Goal: Task Accomplishment & Management: Complete application form

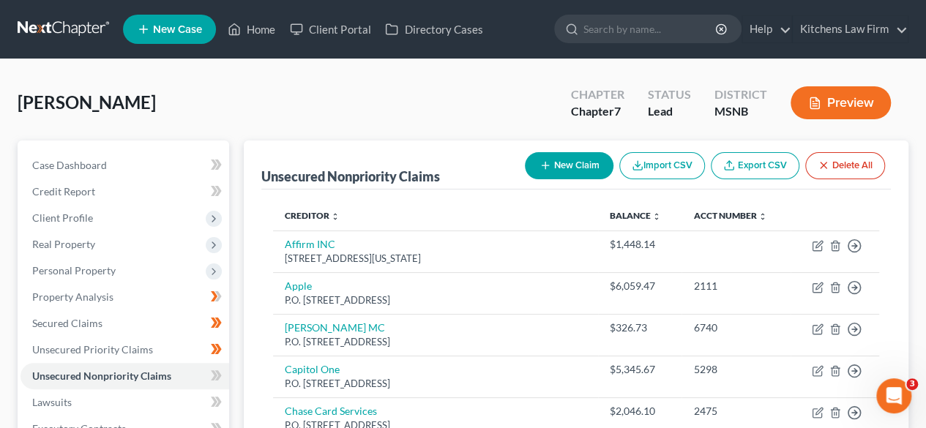
click at [572, 162] on button "New Claim" at bounding box center [569, 165] width 89 height 27
select select "0"
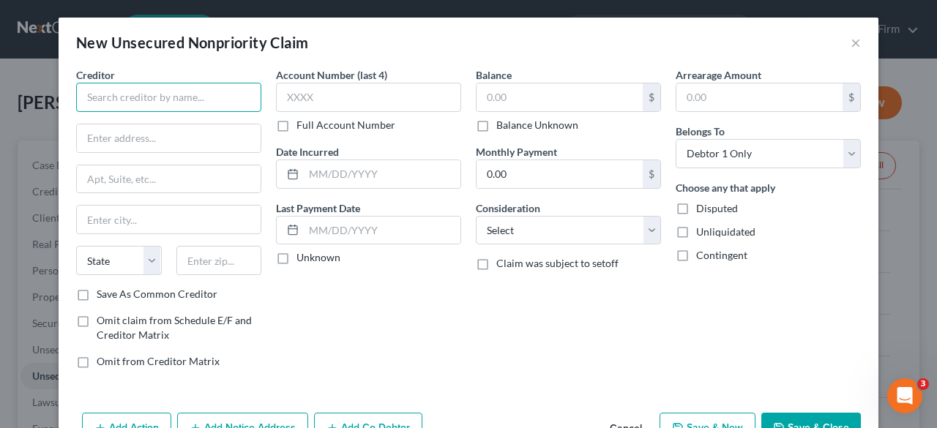
click at [220, 92] on input "text" at bounding box center [168, 97] width 185 height 29
type input "North MS Health Services"
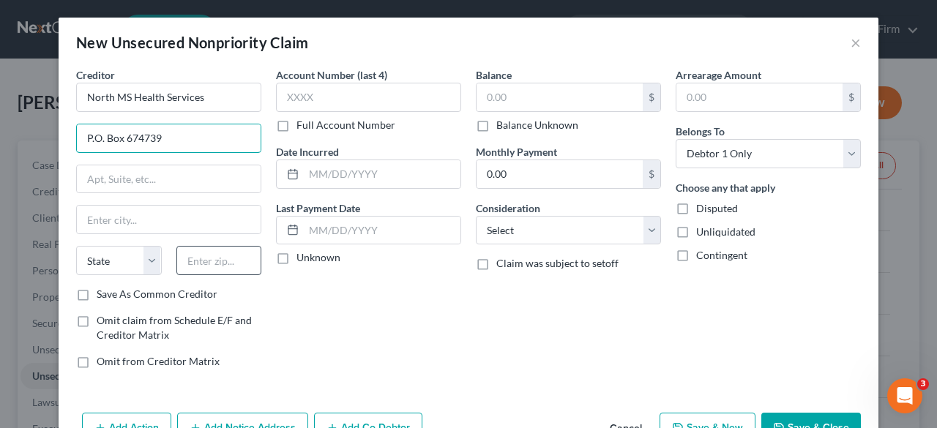
type input "P.O. Box 674739"
click at [211, 255] on input "text" at bounding box center [219, 260] width 86 height 29
type input "75267"
click at [97, 288] on label "Save As Common Creditor" at bounding box center [157, 294] width 121 height 15
click at [102, 288] on input "Save As Common Creditor" at bounding box center [107, 292] width 10 height 10
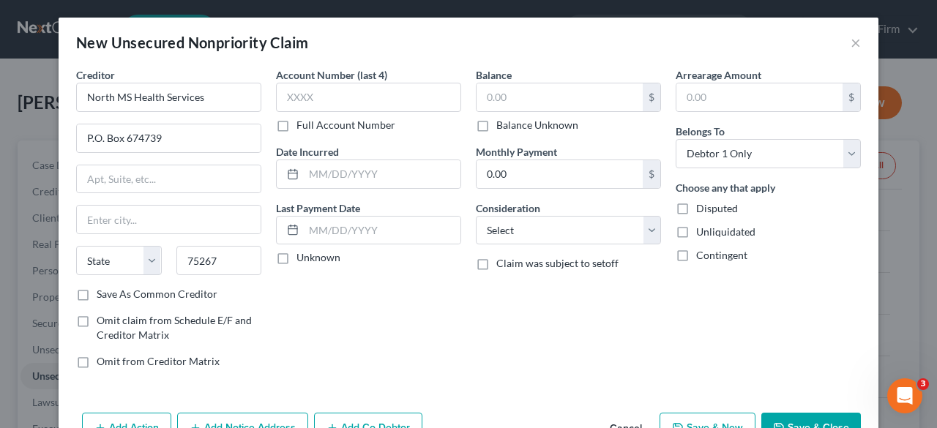
checkbox input "true"
type input "[GEOGRAPHIC_DATA]"
select select "45"
click at [482, 85] on input "text" at bounding box center [559, 97] width 166 height 28
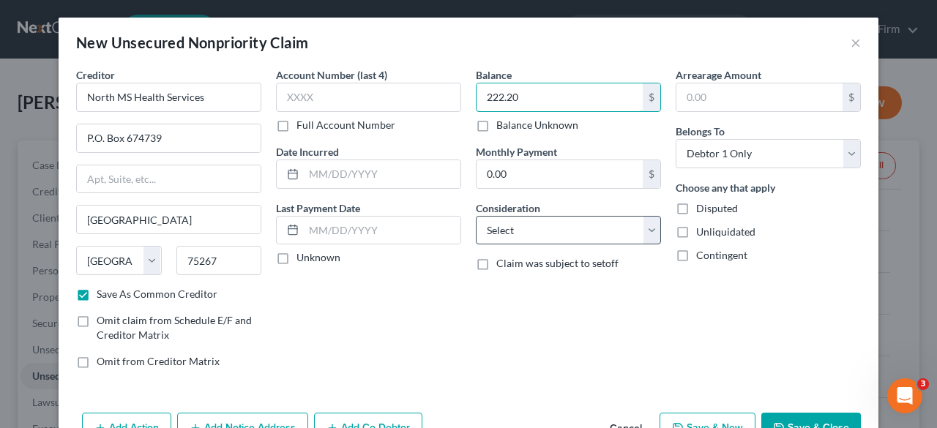
type input "222.20"
click at [525, 219] on select "Select Cable / Satellite Services Collection Agency Credit Card Debt Debt Couns…" at bounding box center [568, 230] width 185 height 29
select select "9"
click at [476, 216] on select "Select Cable / Satellite Services Collection Agency Credit Card Debt Debt Couns…" at bounding box center [568, 230] width 185 height 29
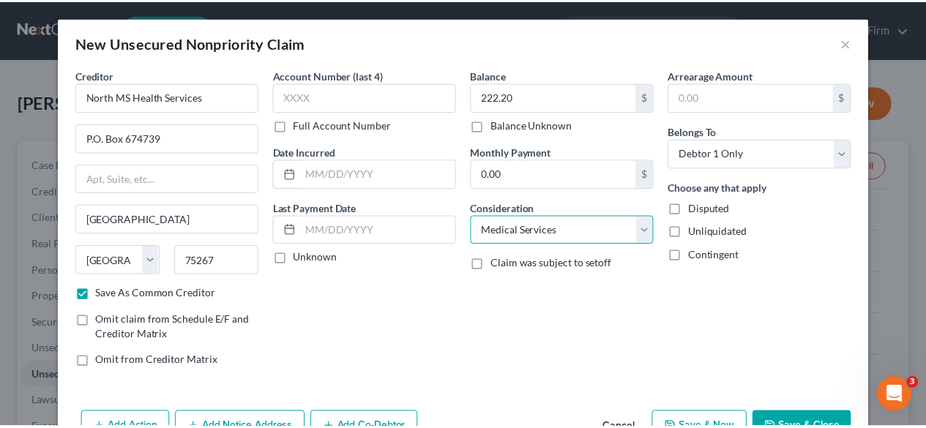
scroll to position [41, 0]
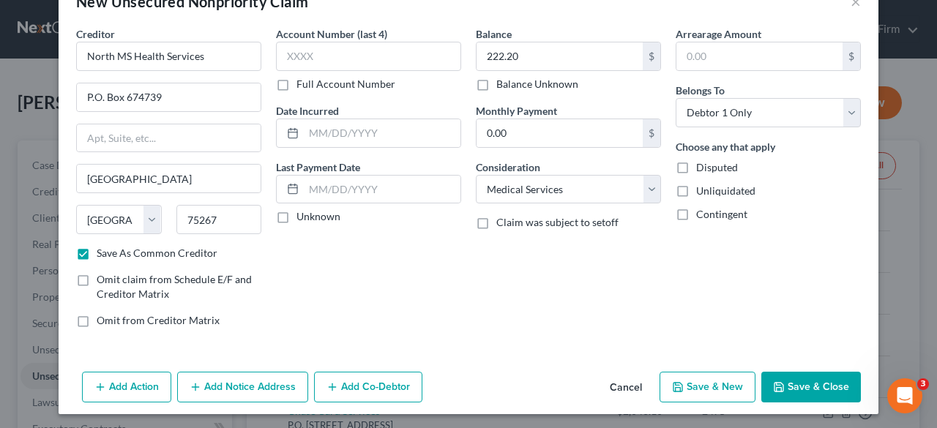
click at [806, 381] on button "Save & Close" at bounding box center [811, 387] width 100 height 31
checkbox input "false"
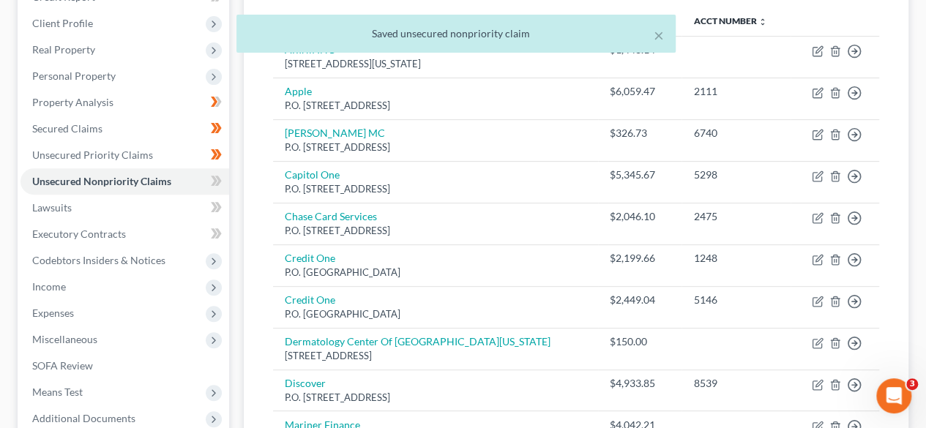
scroll to position [195, 0]
click at [215, 176] on icon at bounding box center [216, 180] width 11 height 18
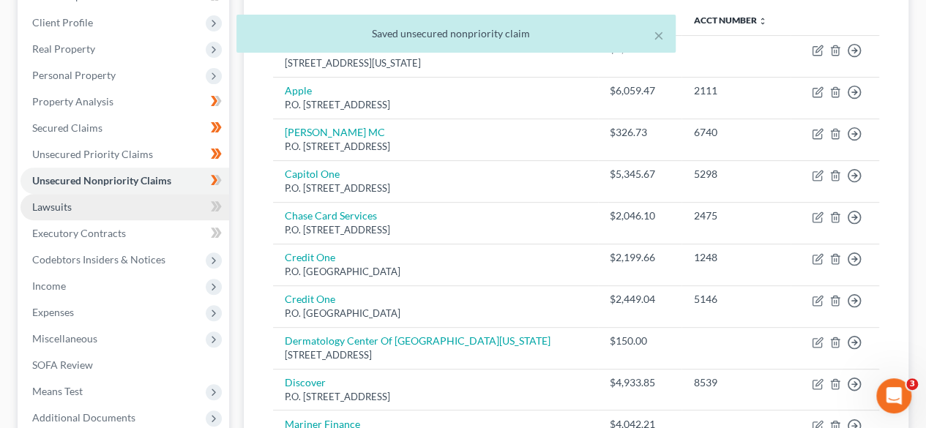
click at [189, 209] on link "Lawsuits" at bounding box center [124, 207] width 209 height 26
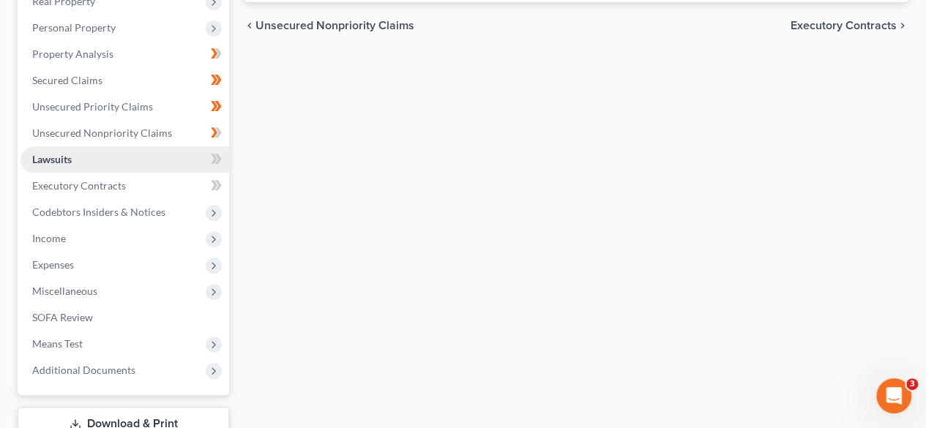
scroll to position [244, 0]
click at [214, 155] on icon at bounding box center [214, 158] width 7 height 10
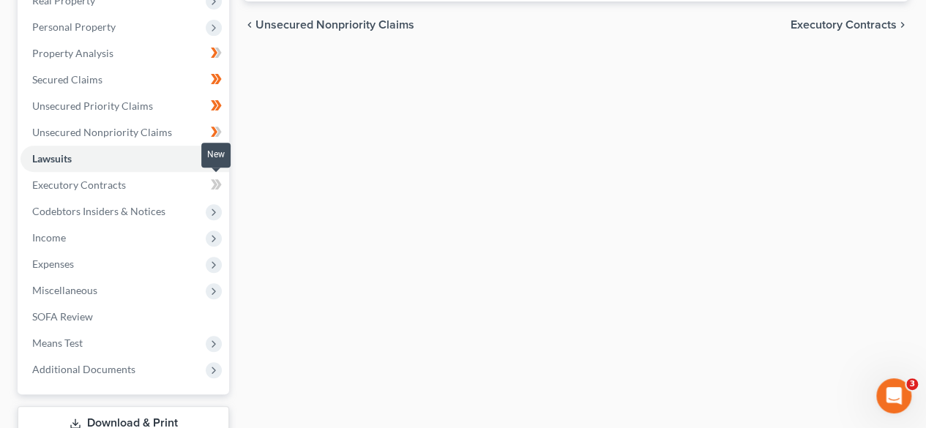
click at [220, 182] on icon at bounding box center [218, 184] width 7 height 10
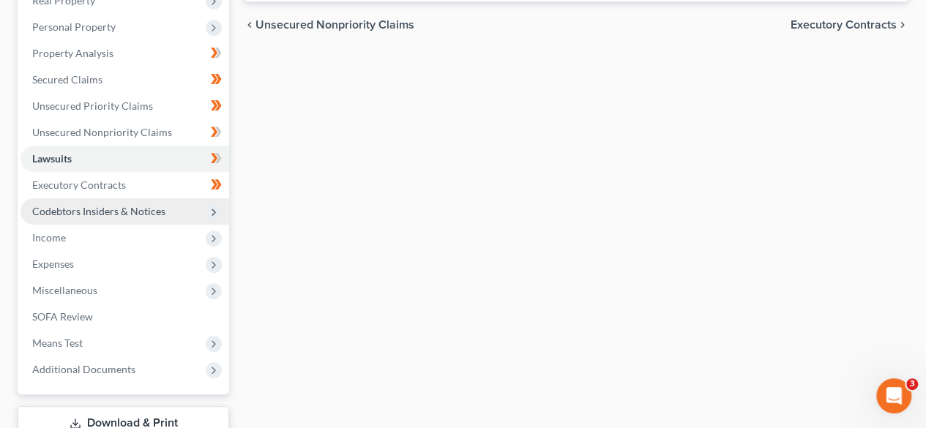
click at [177, 206] on span "Codebtors Insiders & Notices" at bounding box center [124, 211] width 209 height 26
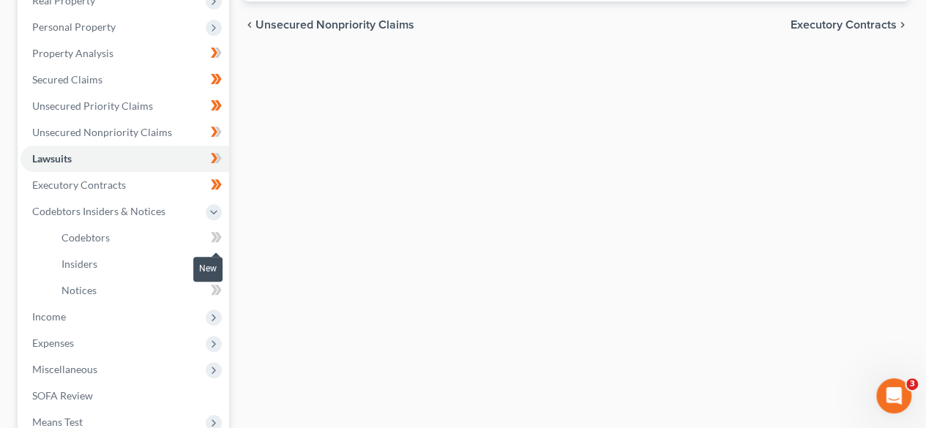
click at [219, 234] on icon at bounding box center [218, 237] width 7 height 10
click at [217, 262] on body "Home New Case Client Portal Directory Cases Kitchens Law Firm [EMAIL_ADDRESS][D…" at bounding box center [463, 184] width 926 height 857
click at [214, 291] on icon at bounding box center [214, 290] width 7 height 10
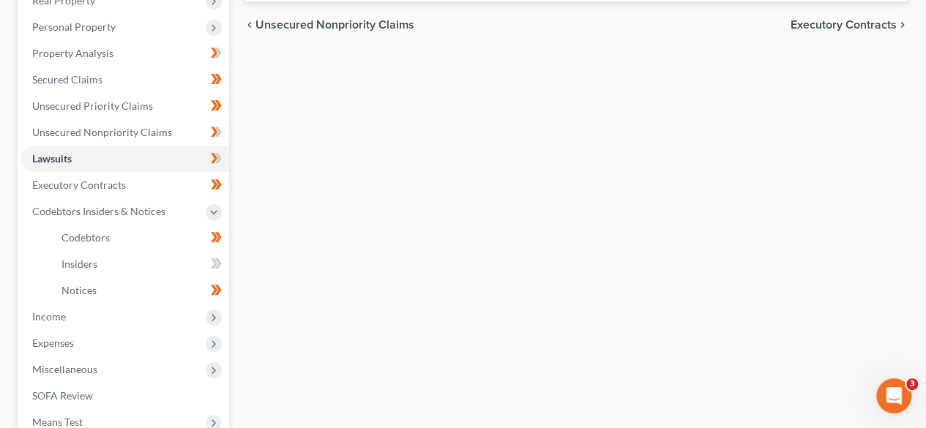
click at [358, 262] on div "Lawsuits New Lawsuit Nothing here yet! Court Name Date Filed Status Creditor Na…" at bounding box center [575, 227] width 679 height 661
click at [217, 263] on icon at bounding box center [216, 264] width 11 height 18
click at [218, 263] on icon at bounding box center [218, 263] width 7 height 10
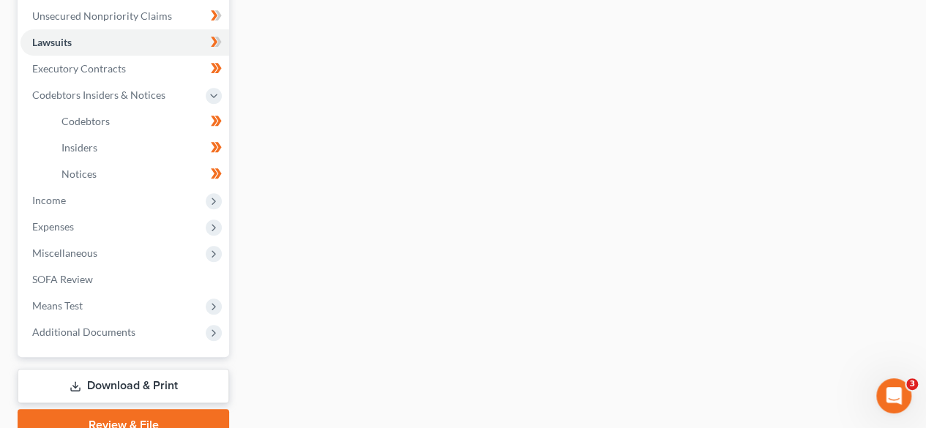
scroll to position [378, 0]
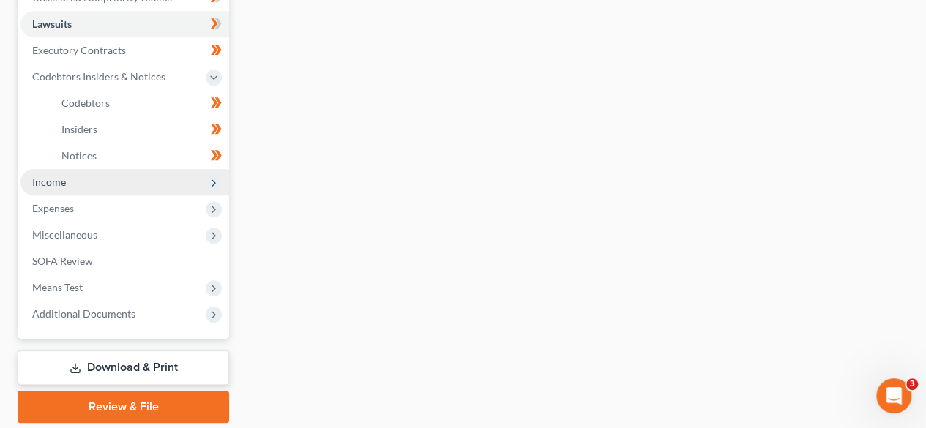
click at [215, 184] on icon at bounding box center [214, 183] width 12 height 12
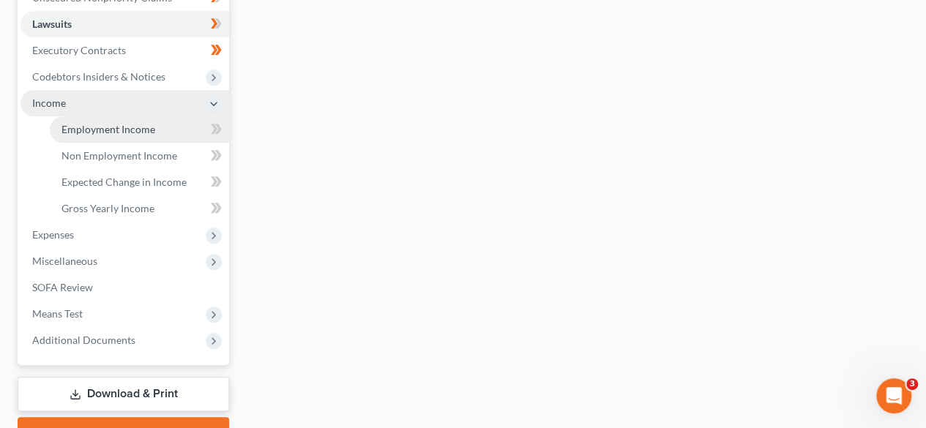
click at [160, 124] on link "Employment Income" at bounding box center [139, 129] width 179 height 26
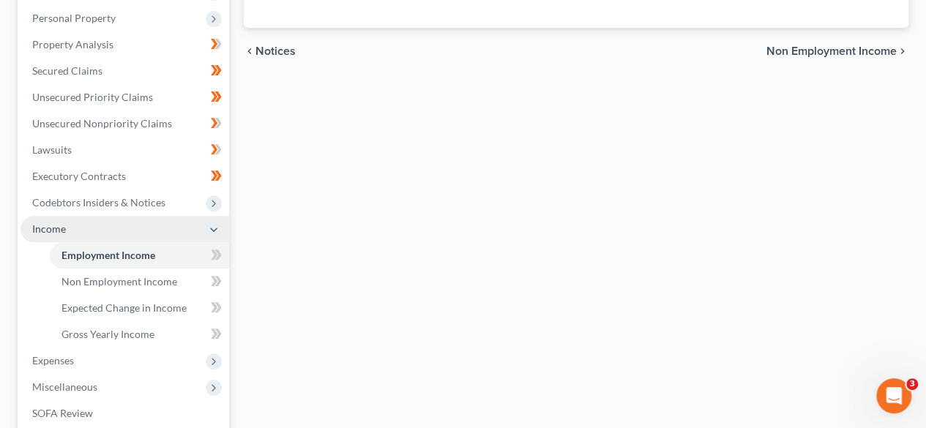
scroll to position [256, 0]
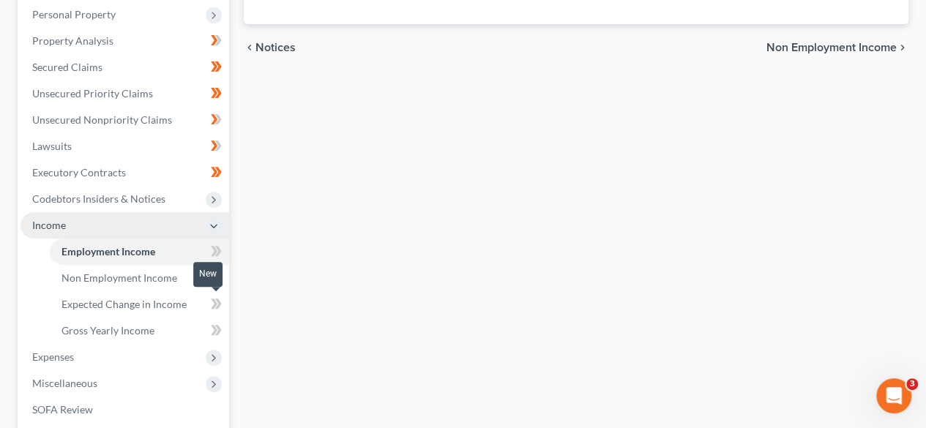
click at [217, 302] on icon at bounding box center [214, 304] width 7 height 10
click at [217, 332] on icon at bounding box center [218, 330] width 7 height 10
click at [316, 329] on div "Employment Income Non Employment Income Expected Change in Income Gross Yearly …" at bounding box center [575, 227] width 679 height 687
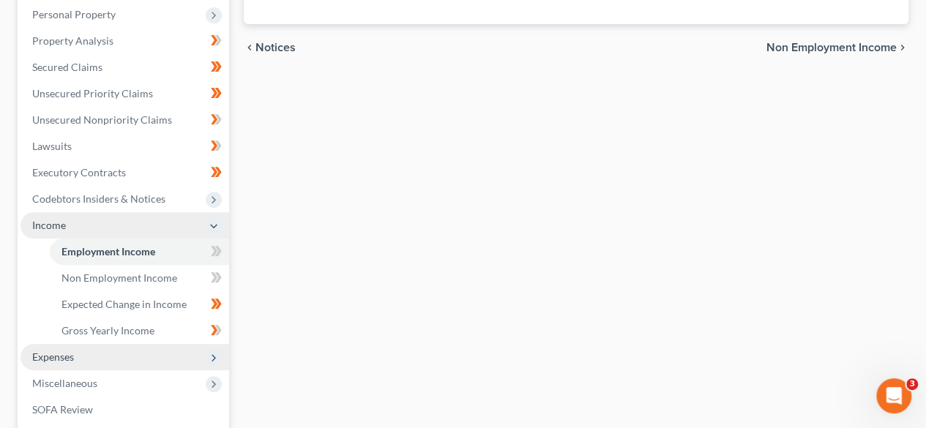
click at [214, 354] on icon at bounding box center [214, 358] width 12 height 12
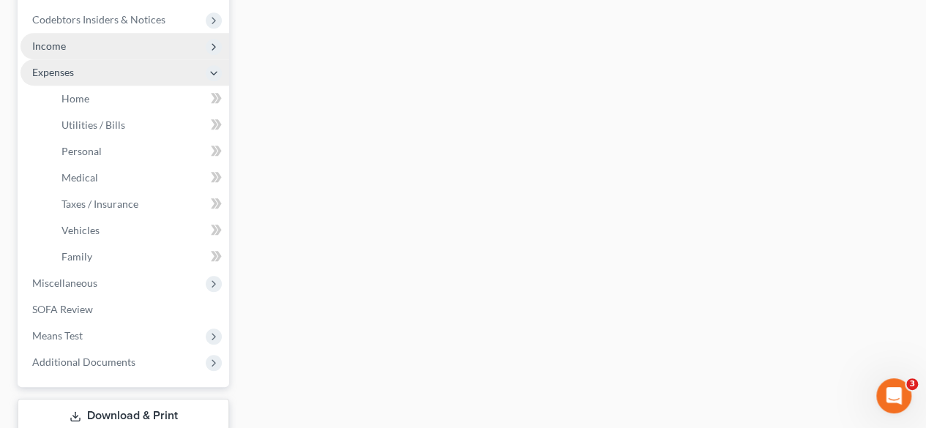
scroll to position [436, 0]
click at [218, 281] on icon at bounding box center [214, 283] width 12 height 12
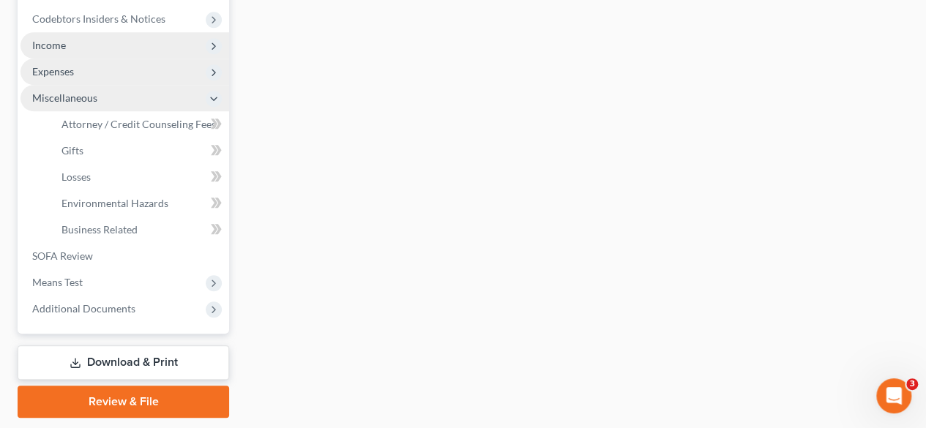
click at [212, 99] on polyline at bounding box center [214, 98] width 6 height 3
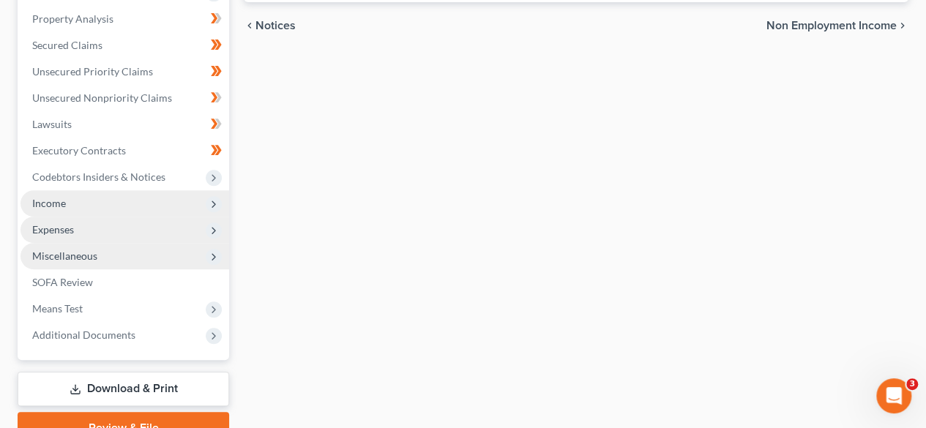
scroll to position [271, 0]
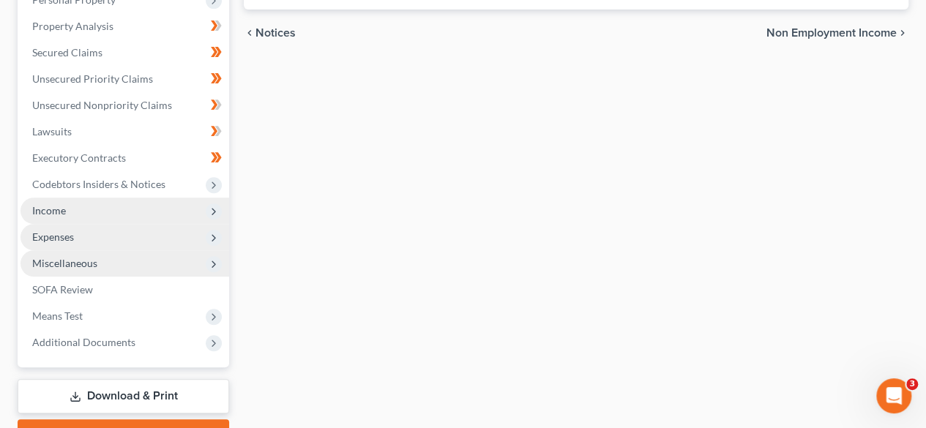
click at [217, 225] on span "Expenses" at bounding box center [124, 237] width 209 height 26
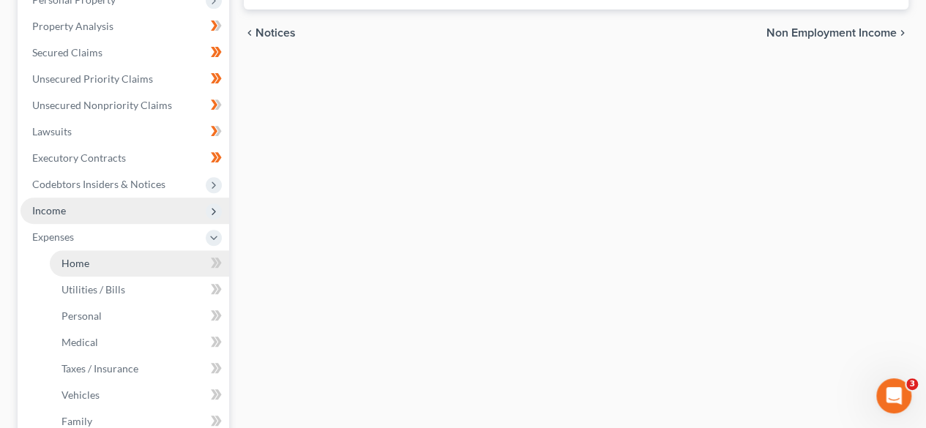
click at [189, 257] on link "Home" at bounding box center [139, 263] width 179 height 26
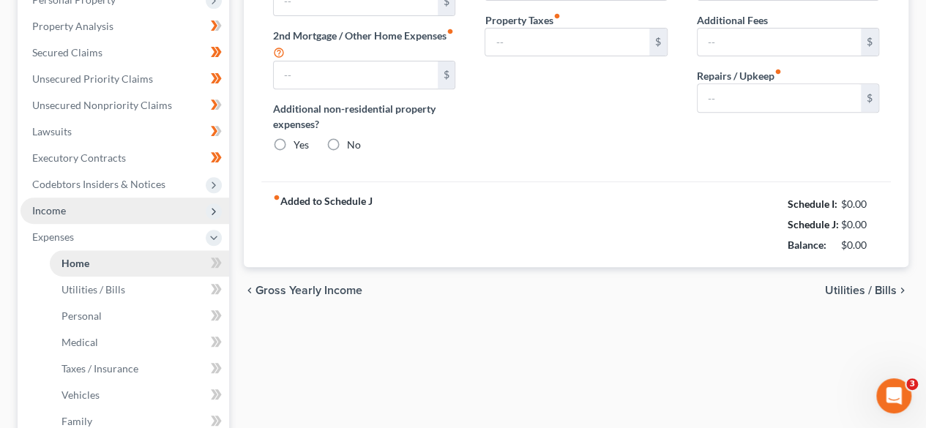
type input "0.00"
radio input "true"
type input "0.00"
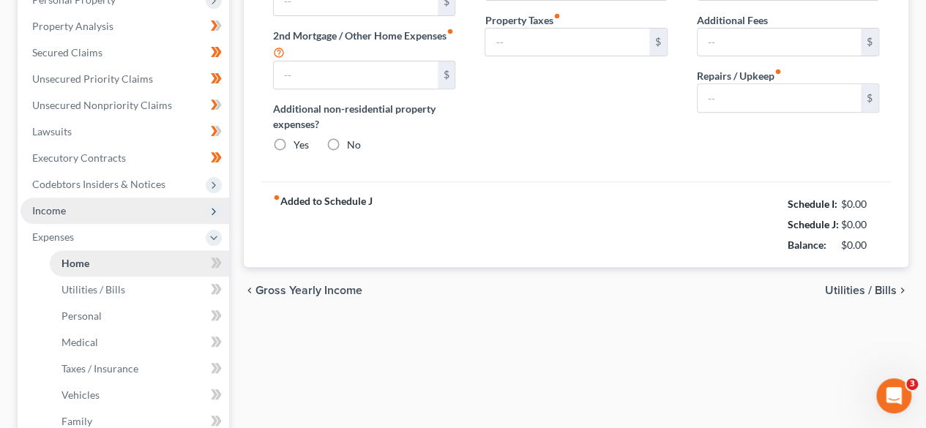
type input "0.00"
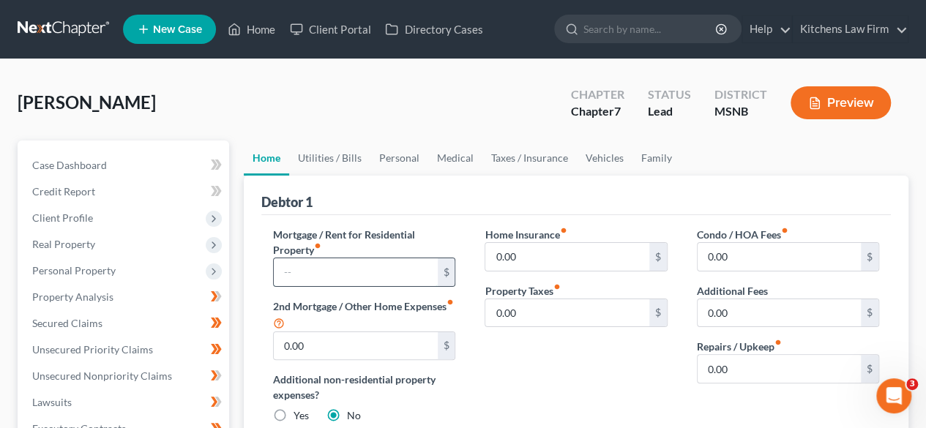
click at [304, 277] on input "text" at bounding box center [355, 272] width 163 height 28
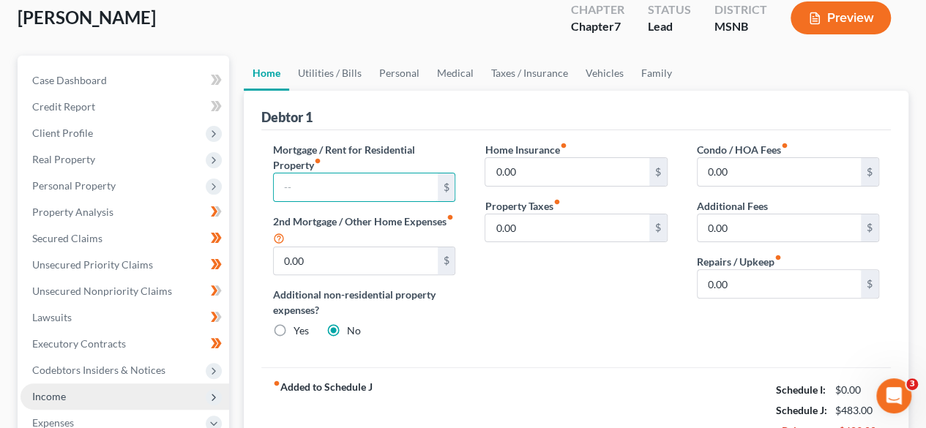
scroll to position [86, 0]
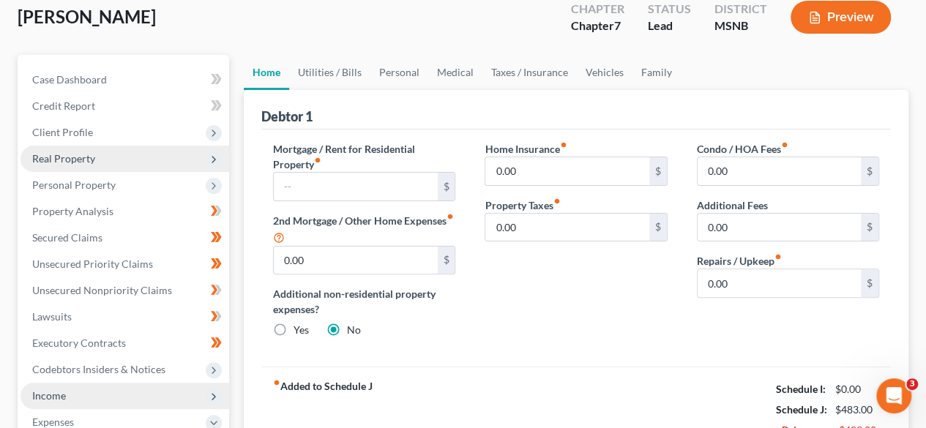
click at [160, 157] on span "Real Property" at bounding box center [124, 159] width 209 height 26
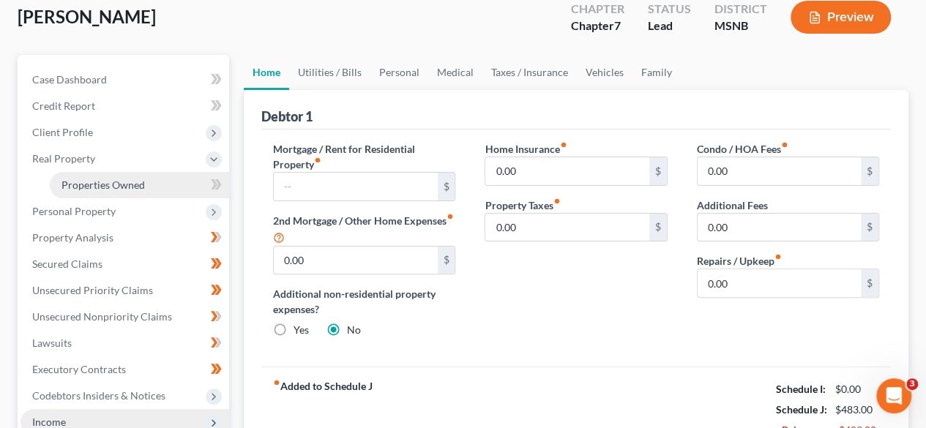
click at [157, 181] on link "Properties Owned" at bounding box center [139, 185] width 179 height 26
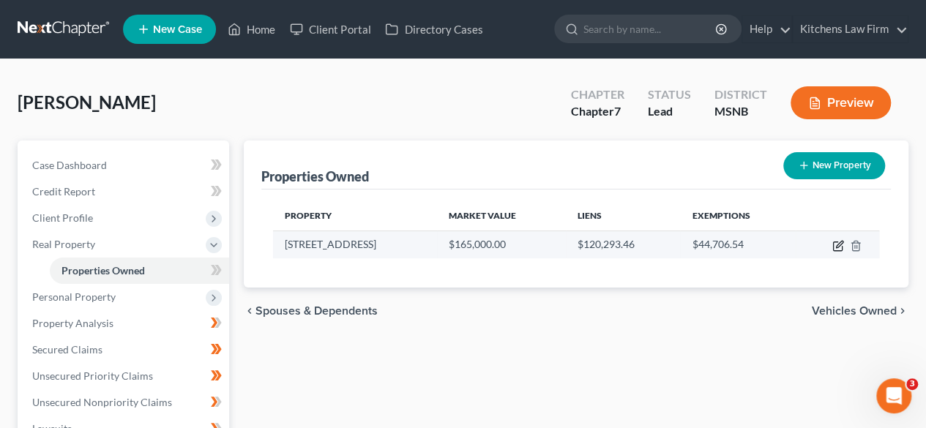
click at [833, 244] on icon "button" at bounding box center [837, 246] width 9 height 9
select select "25"
select select "0"
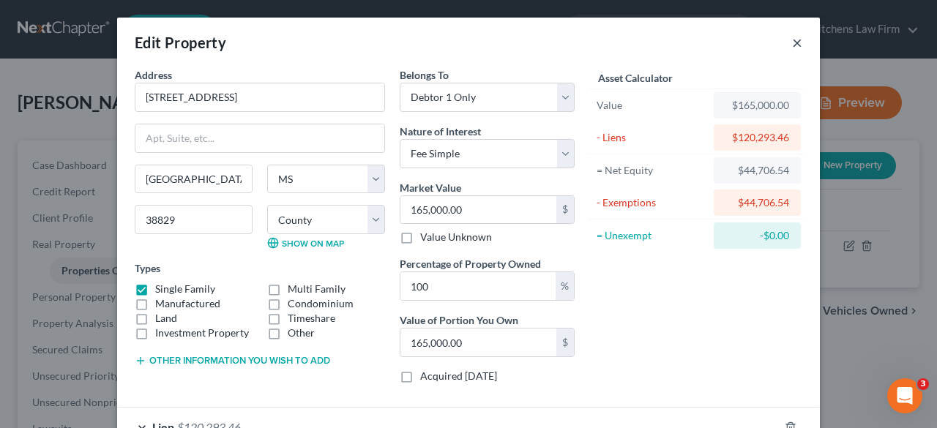
click at [792, 43] on button "×" at bounding box center [797, 43] width 10 height 18
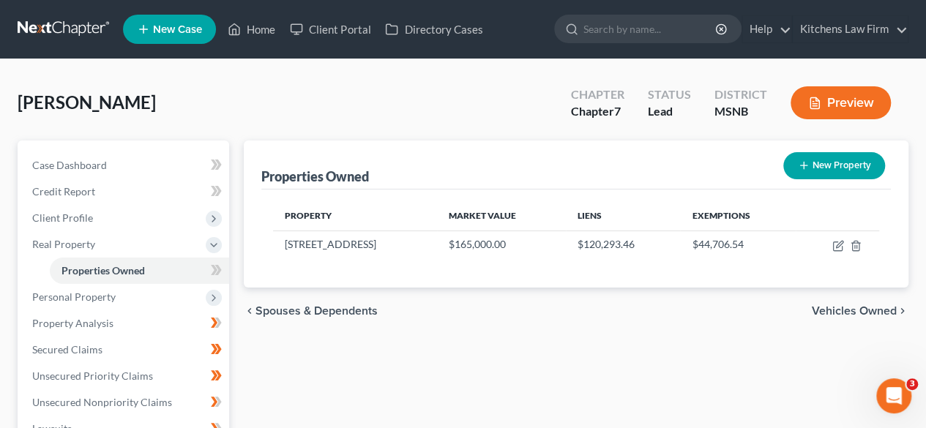
scroll to position [153, 0]
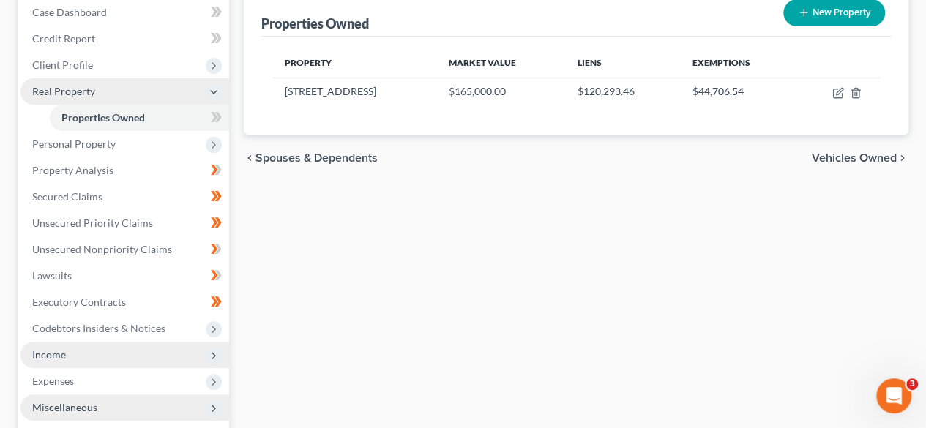
click at [216, 92] on icon at bounding box center [214, 92] width 12 height 12
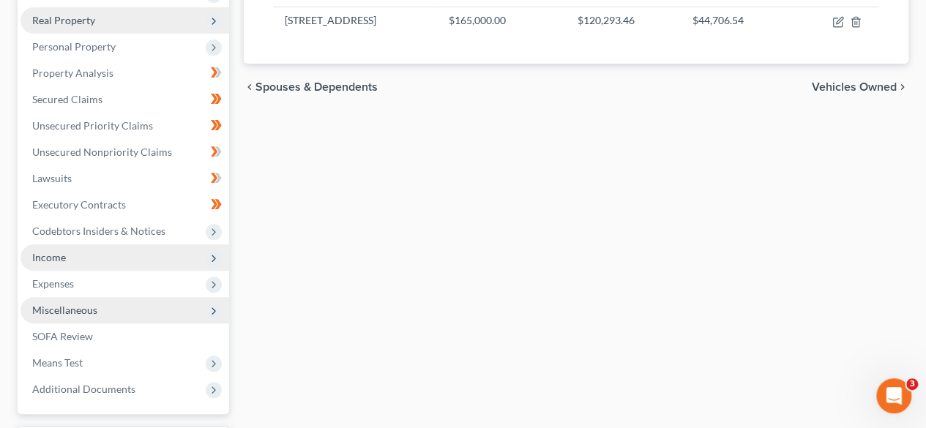
scroll to position [228, 0]
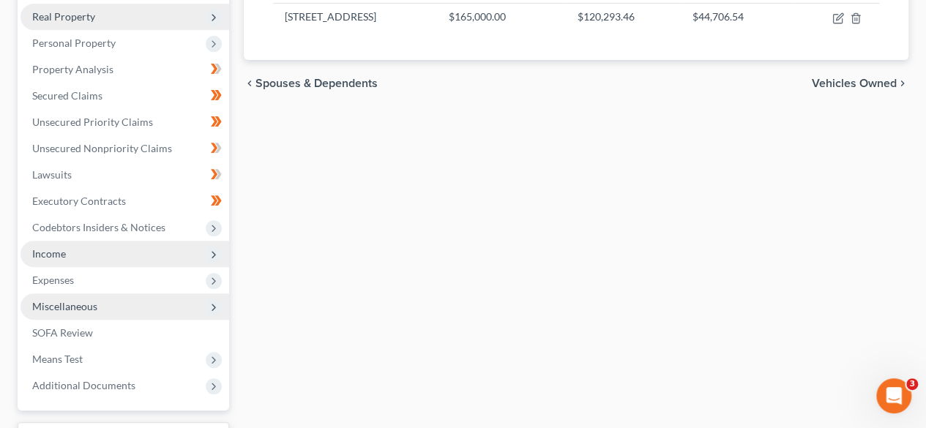
click at [213, 247] on icon at bounding box center [214, 255] width 16 height 16
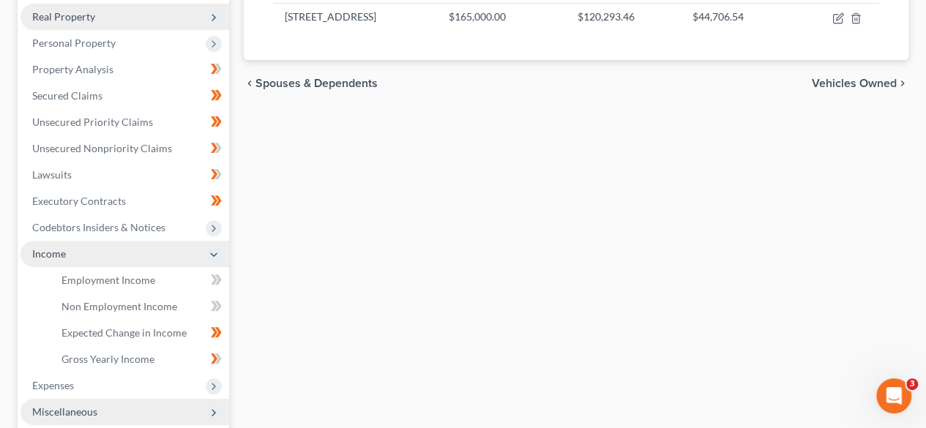
click at [217, 246] on span "Income" at bounding box center [124, 254] width 209 height 26
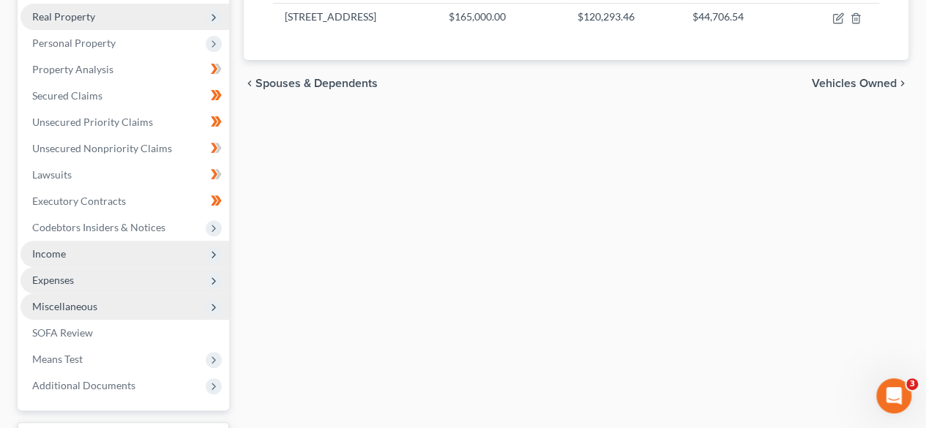
click at [200, 280] on span "Expenses" at bounding box center [124, 280] width 209 height 26
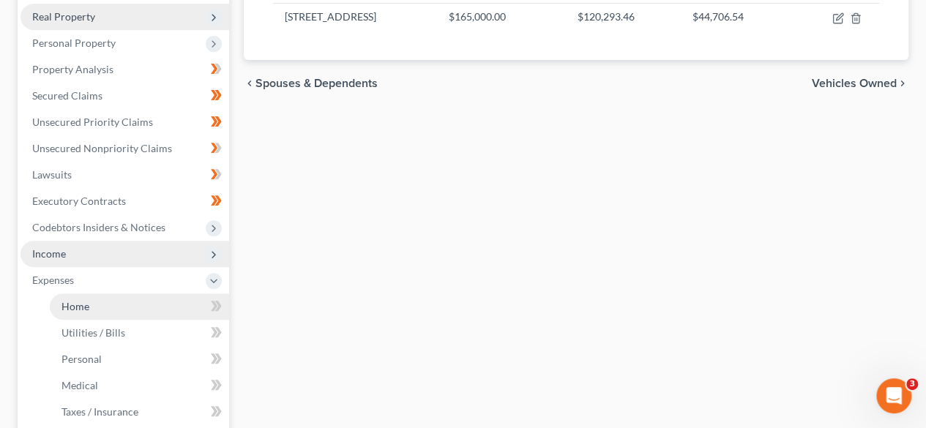
click at [190, 299] on link "Home" at bounding box center [139, 306] width 179 height 26
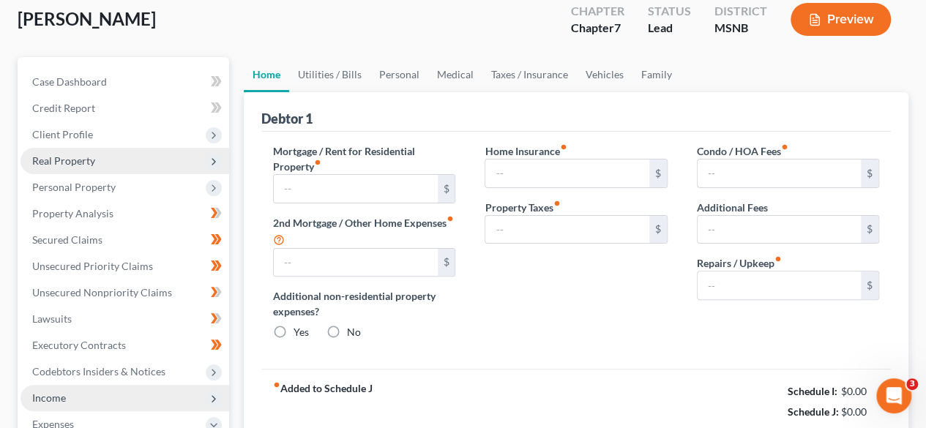
type input "0.00"
radio input "true"
type input "0.00"
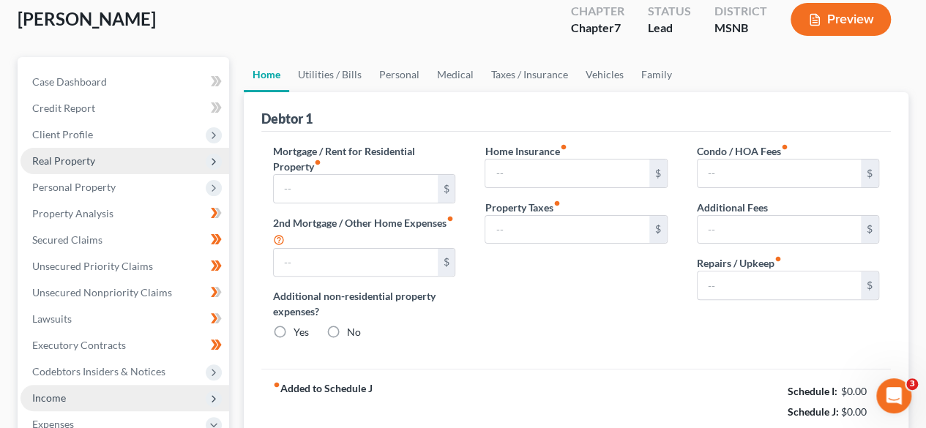
type input "0.00"
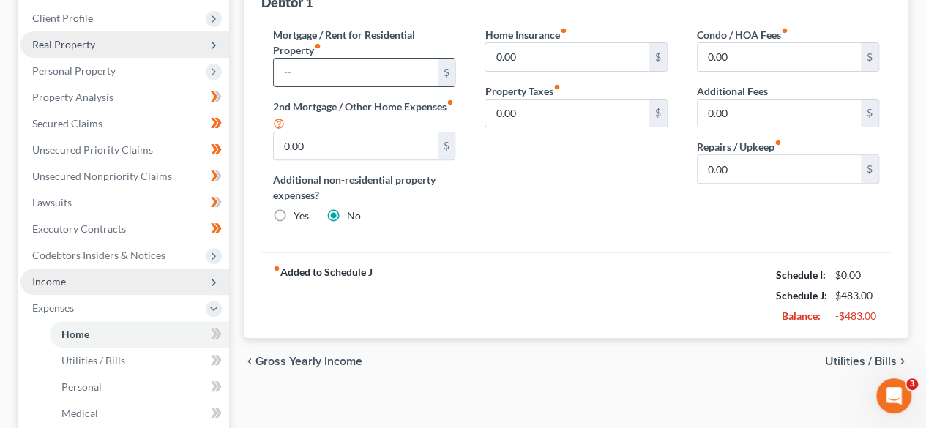
scroll to position [201, 0]
click at [323, 72] on input "text" at bounding box center [355, 72] width 163 height 28
type input "925.52"
click at [568, 61] on input "0.00" at bounding box center [566, 56] width 163 height 28
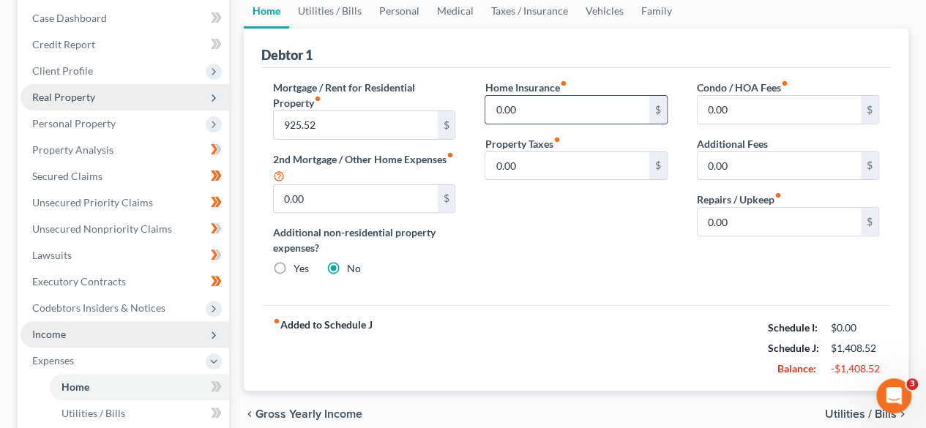
scroll to position [145, 0]
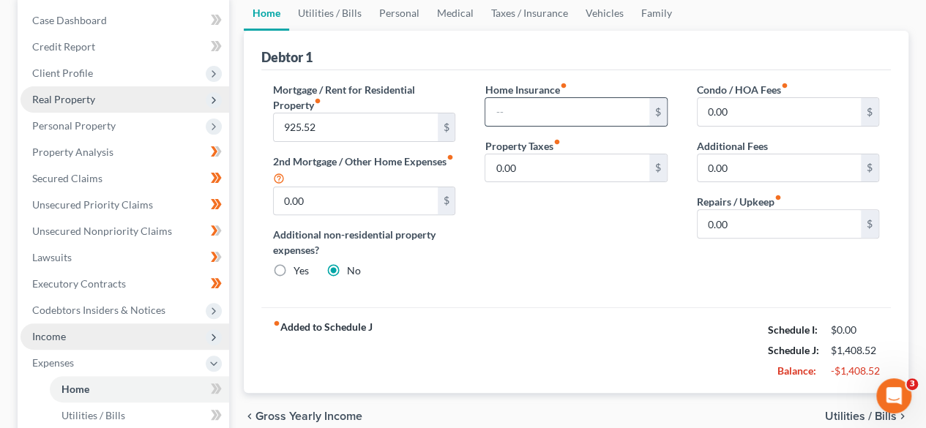
click at [517, 112] on input "text" at bounding box center [566, 112] width 163 height 28
type input "200"
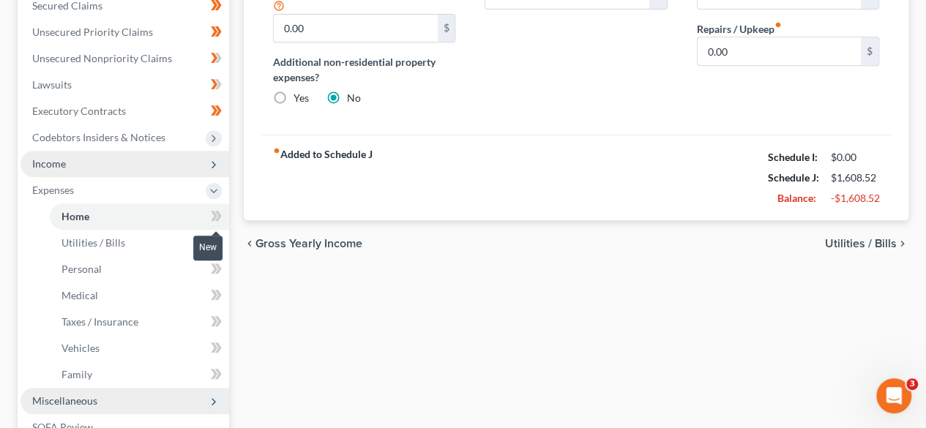
click at [218, 219] on icon at bounding box center [218, 216] width 7 height 10
click at [185, 244] on link "Utilities / Bills" at bounding box center [139, 243] width 179 height 26
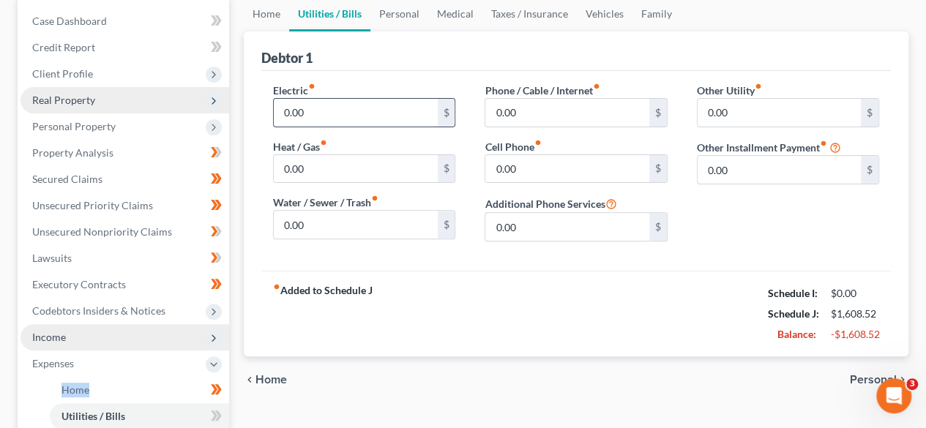
scroll to position [152, 0]
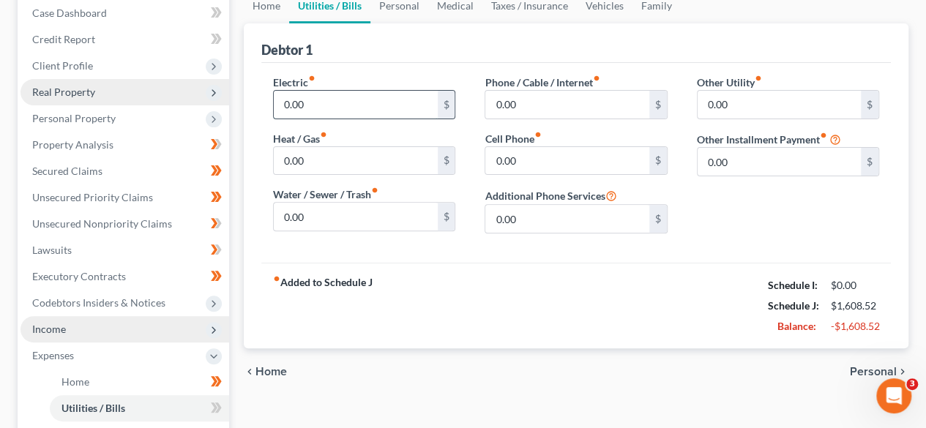
click at [338, 103] on input "0.00" at bounding box center [355, 105] width 163 height 28
type input "250"
click at [383, 211] on input "0.00" at bounding box center [355, 217] width 163 height 28
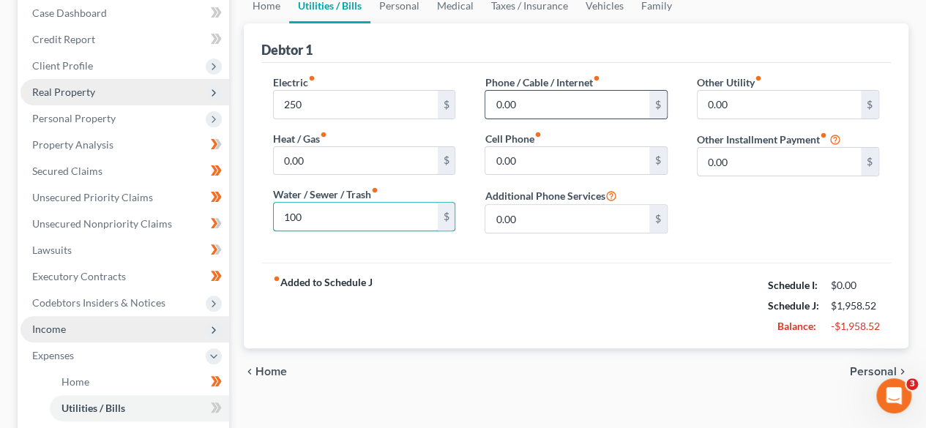
type input "100"
click at [554, 113] on input "0.00" at bounding box center [566, 105] width 163 height 28
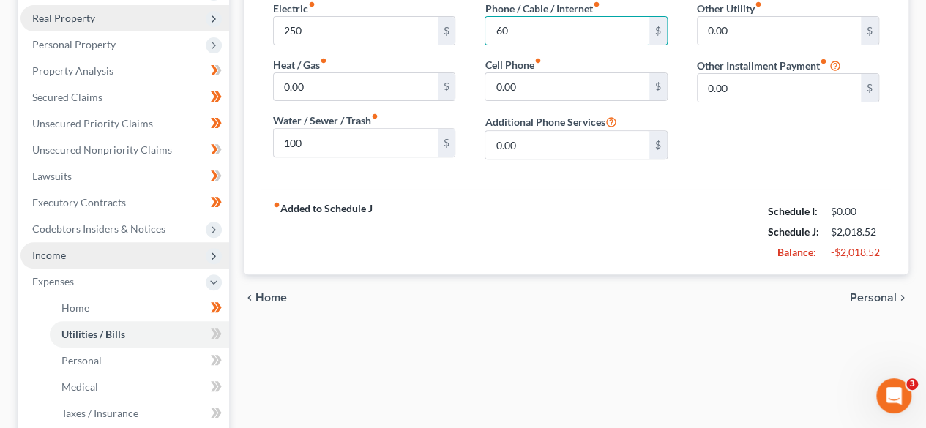
scroll to position [228, 0]
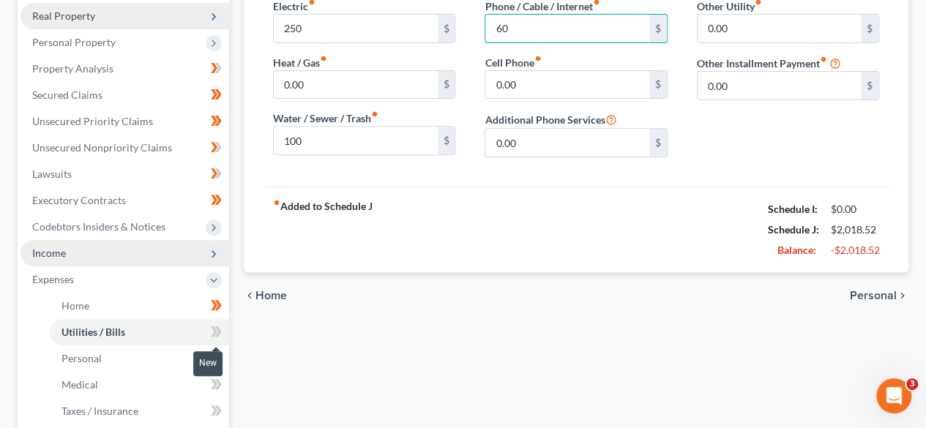
type input "60"
click at [216, 332] on icon at bounding box center [214, 331] width 7 height 10
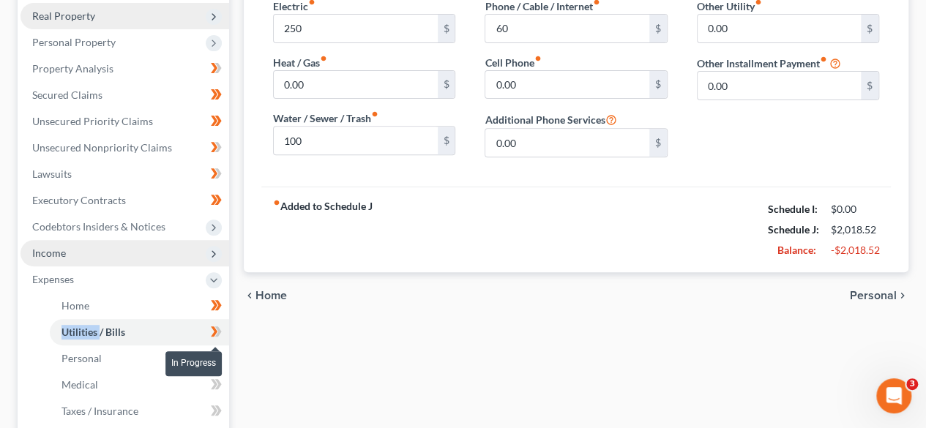
click at [216, 332] on icon at bounding box center [214, 331] width 7 height 10
click at [151, 364] on link "Personal" at bounding box center [139, 358] width 179 height 26
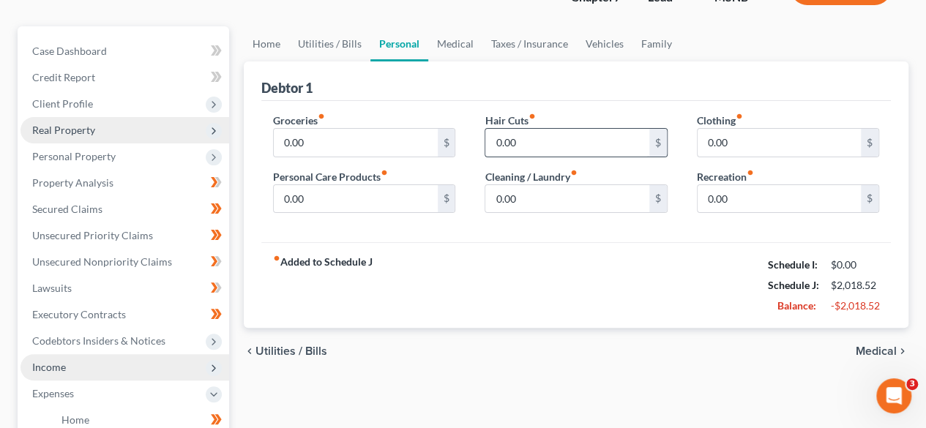
scroll to position [115, 0]
click at [409, 140] on input "0.00" at bounding box center [355, 142] width 163 height 28
click at [409, 140] on input "text" at bounding box center [355, 142] width 163 height 28
type input "450"
click at [566, 134] on input "0.00" at bounding box center [566, 142] width 163 height 28
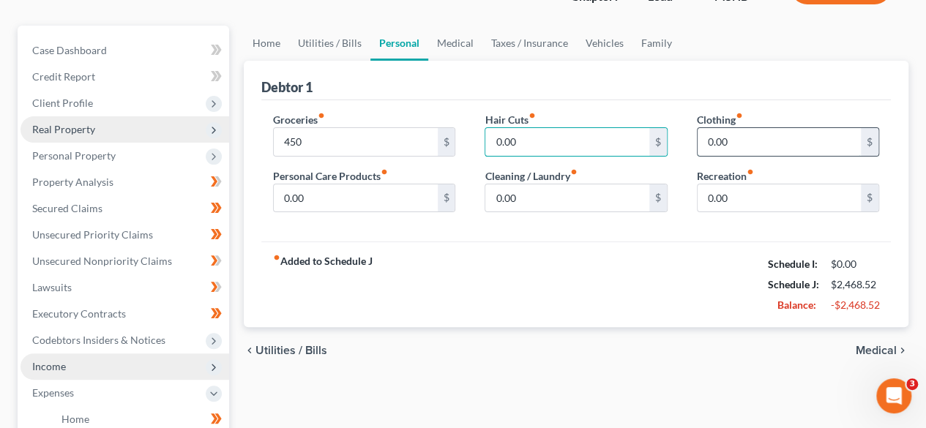
click at [746, 147] on input "0.00" at bounding box center [778, 142] width 163 height 28
type input "50"
click at [577, 148] on input "0.00" at bounding box center [566, 142] width 163 height 28
click at [577, 148] on input "text" at bounding box center [566, 142] width 163 height 28
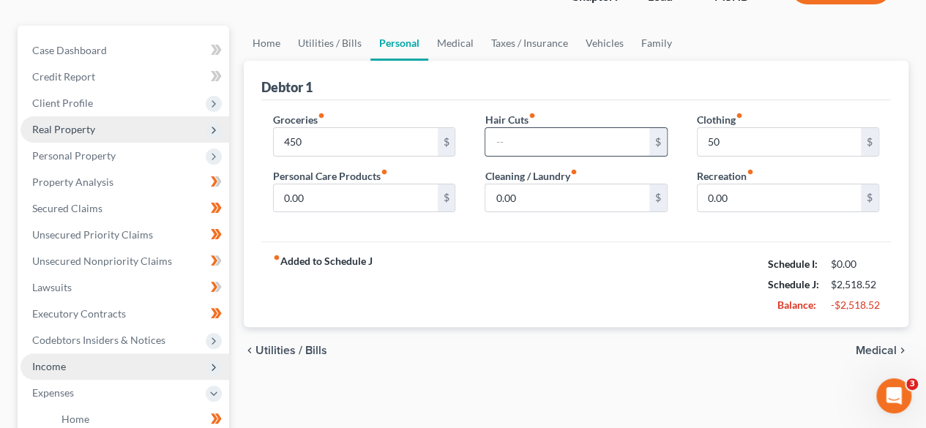
type input "30"
click at [374, 201] on input "0.00" at bounding box center [355, 198] width 163 height 28
click at [374, 201] on input "text" at bounding box center [355, 198] width 163 height 28
type input "60"
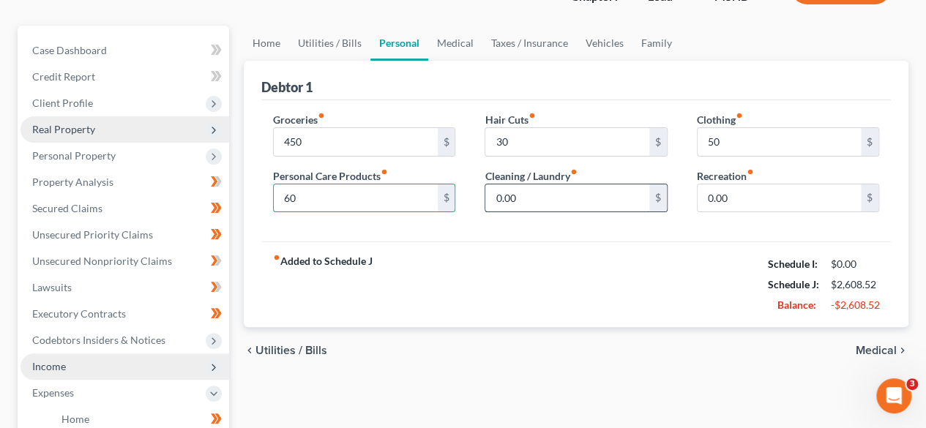
click at [541, 206] on input "0.00" at bounding box center [566, 198] width 163 height 28
click at [541, 206] on input "text" at bounding box center [566, 198] width 163 height 28
type input "25"
click at [741, 192] on input "0.00" at bounding box center [778, 198] width 163 height 28
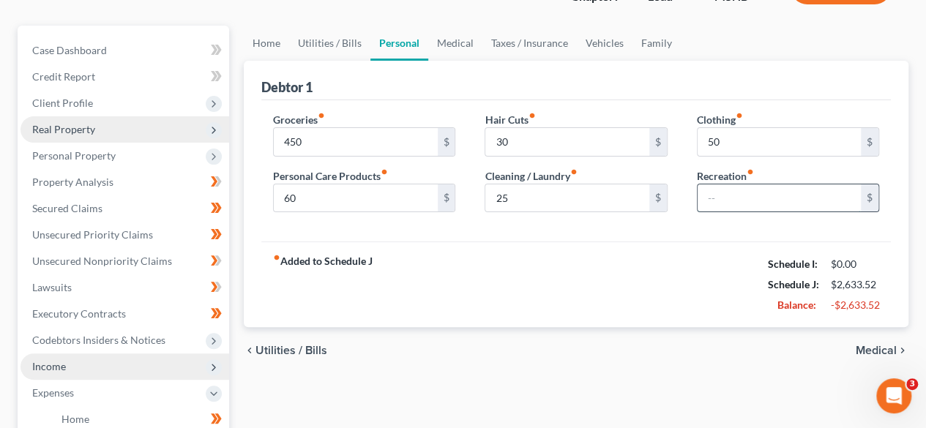
click at [741, 192] on input "text" at bounding box center [778, 198] width 163 height 28
type input "50"
click at [632, 308] on div "fiber_manual_record Added to Schedule J Schedule I: $0.00 Schedule J: $2,683.52…" at bounding box center [575, 284] width 629 height 86
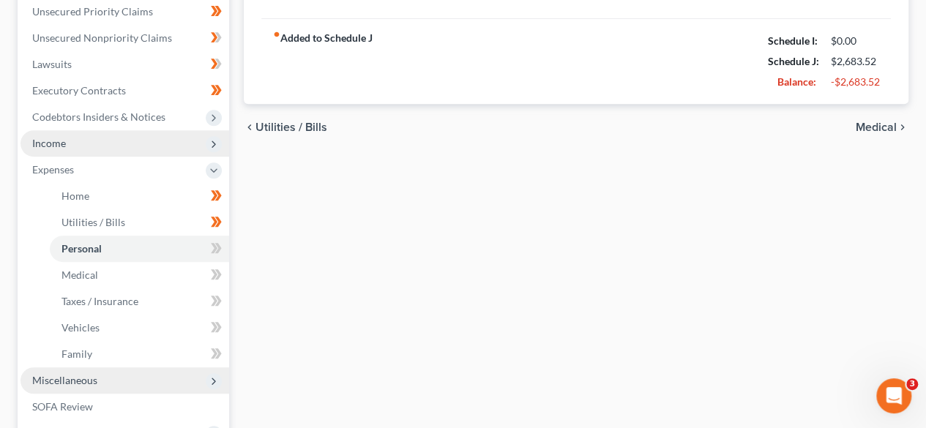
scroll to position [342, 0]
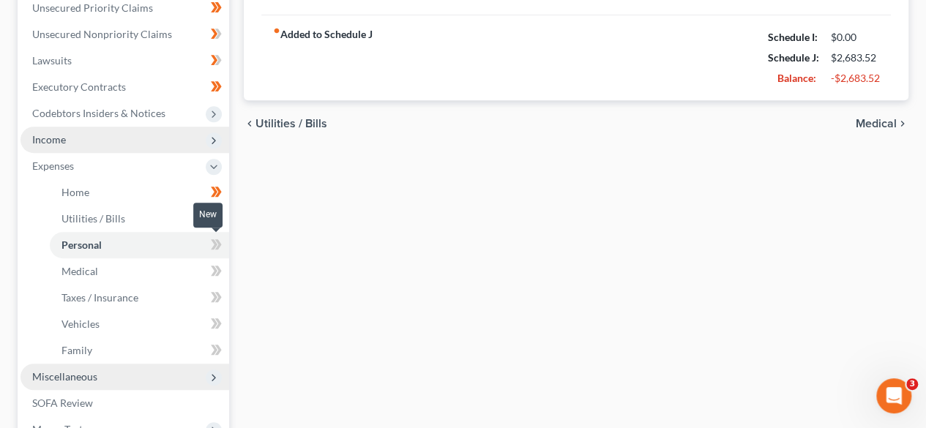
click at [218, 244] on icon at bounding box center [218, 244] width 7 height 10
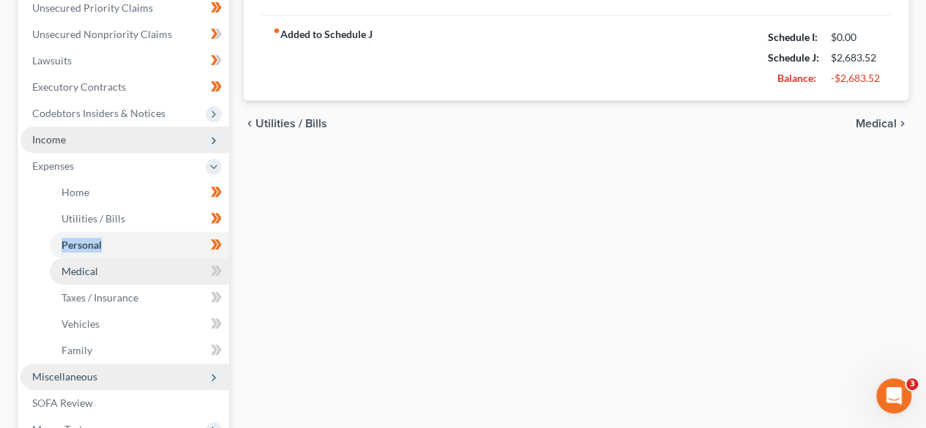
click at [167, 272] on link "Medical" at bounding box center [139, 271] width 179 height 26
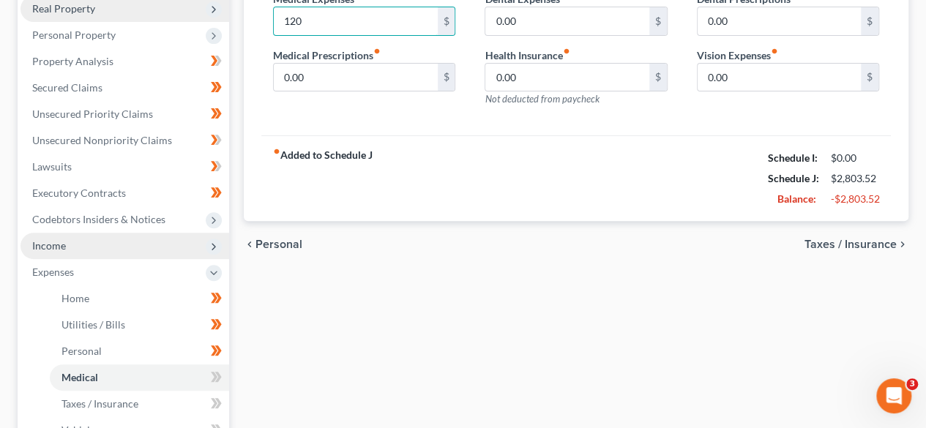
scroll to position [267, 0]
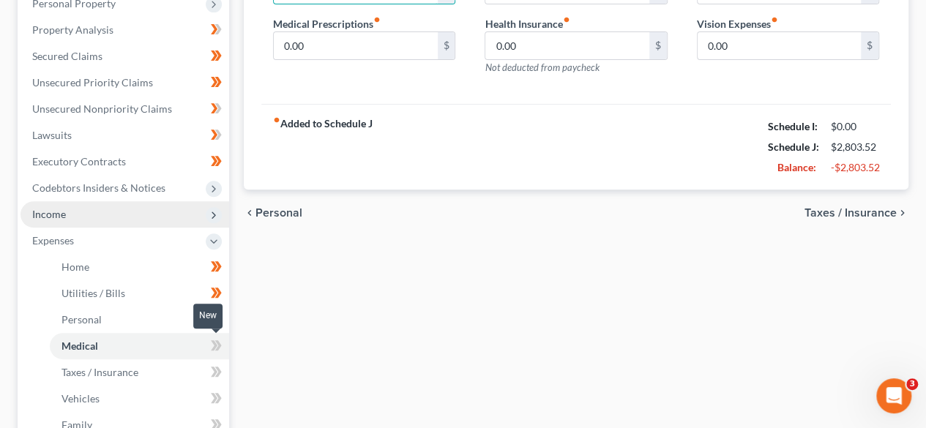
type input "120"
click at [217, 344] on icon at bounding box center [214, 345] width 7 height 10
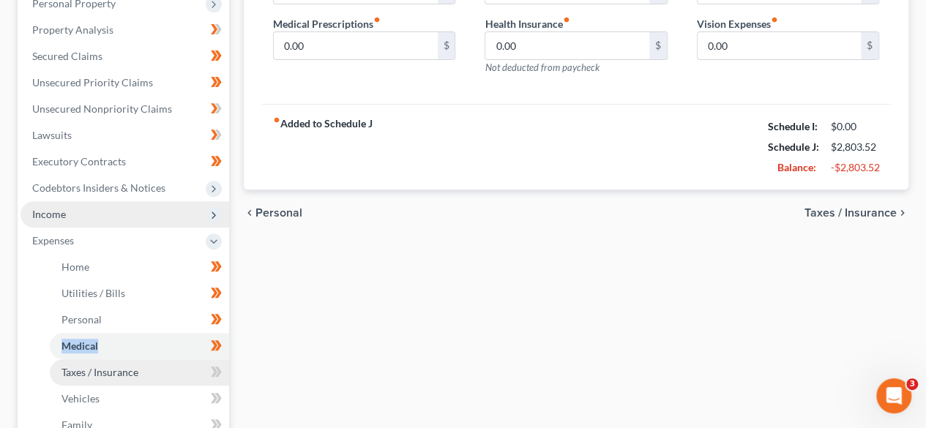
click at [182, 364] on link "Taxes / Insurance" at bounding box center [139, 372] width 179 height 26
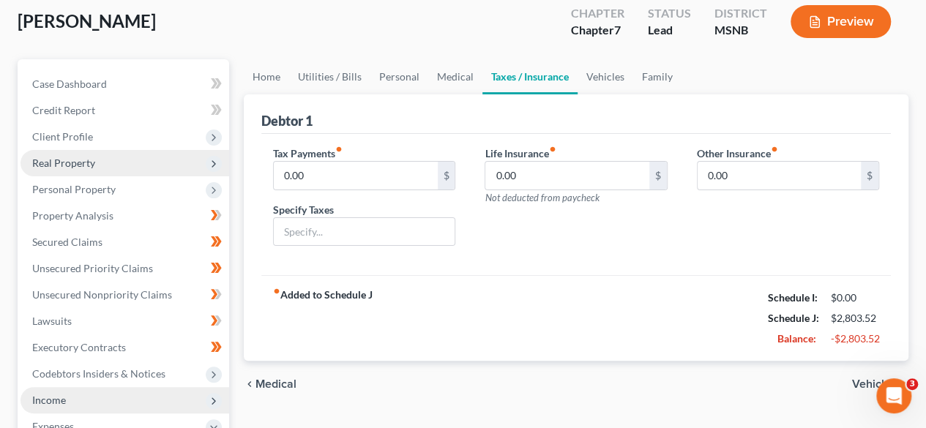
scroll to position [82, 0]
click at [547, 168] on input "0.00" at bounding box center [566, 175] width 163 height 28
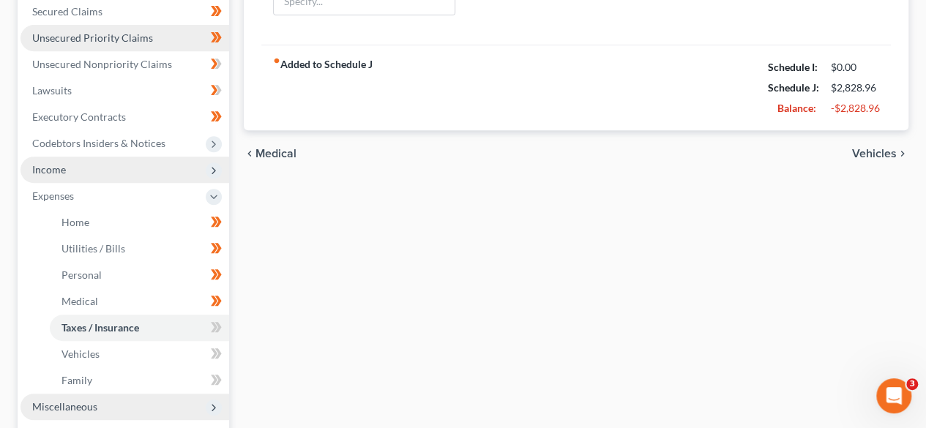
scroll to position [312, 0]
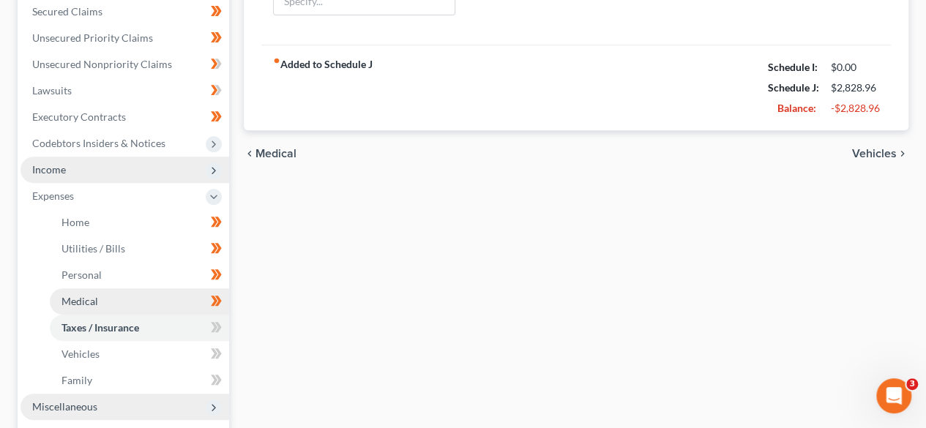
type input "25.44"
click at [147, 306] on link "Medical" at bounding box center [139, 301] width 179 height 26
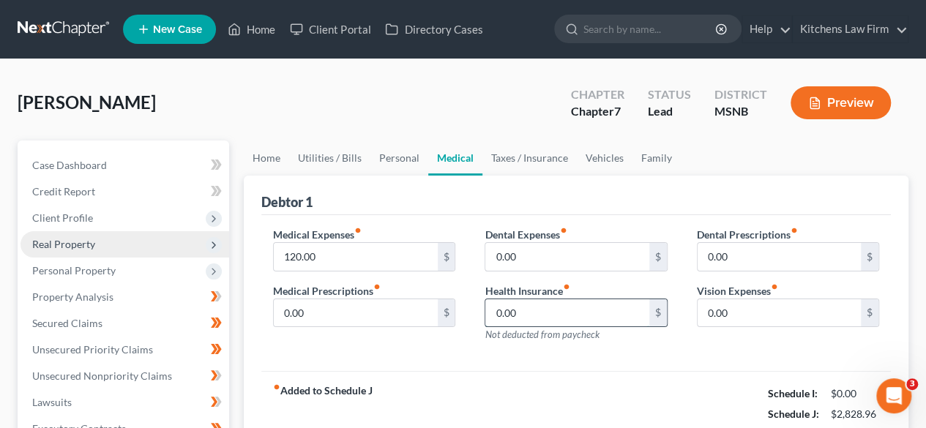
click at [563, 312] on input "0.00" at bounding box center [566, 313] width 163 height 28
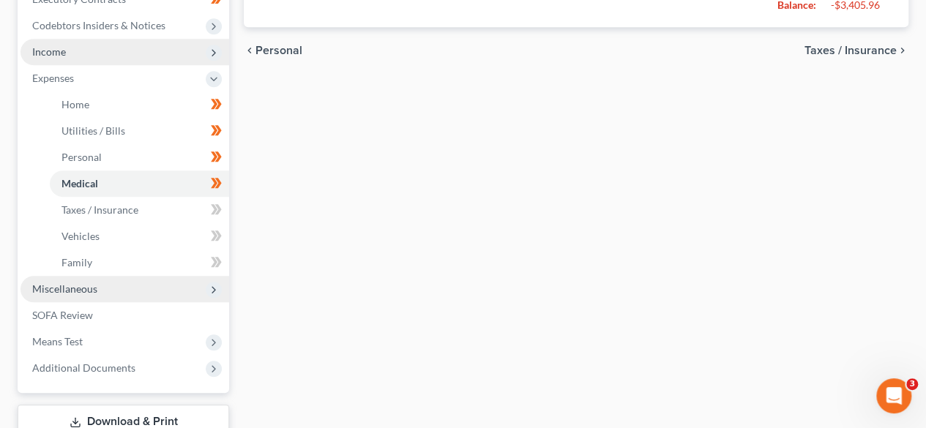
scroll to position [430, 0]
type input "577"
click at [186, 207] on link "Taxes / Insurance" at bounding box center [139, 209] width 179 height 26
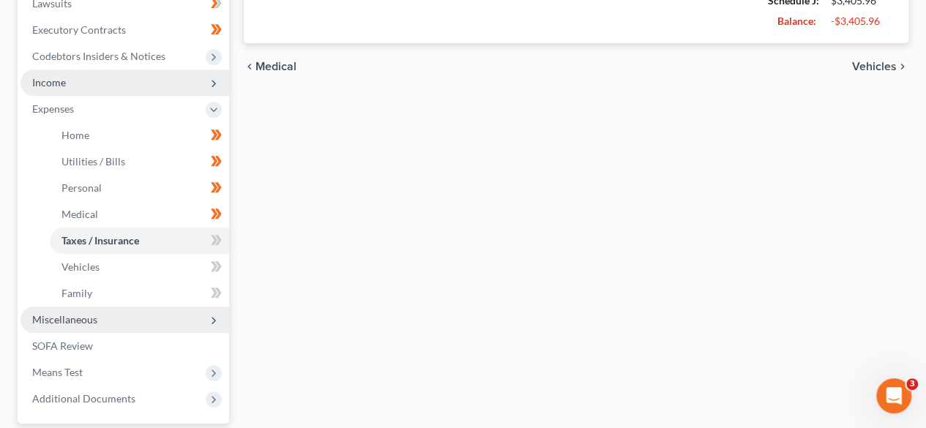
scroll to position [400, 0]
click at [217, 239] on icon at bounding box center [216, 240] width 11 height 18
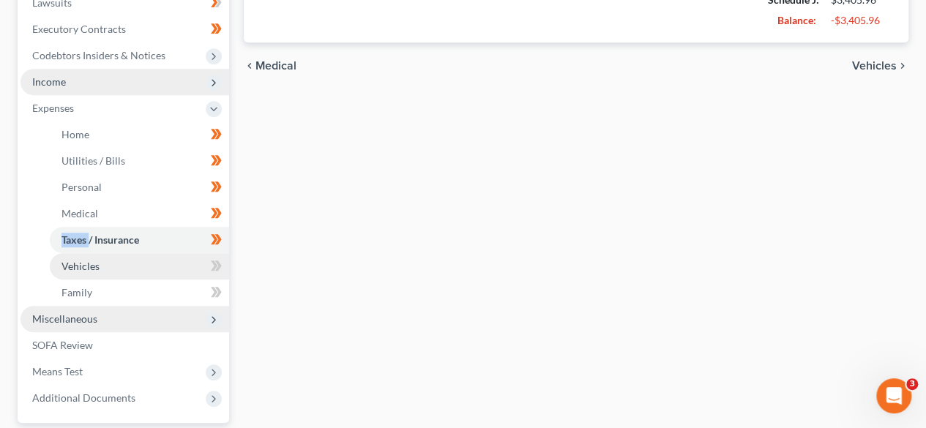
click at [184, 260] on link "Vehicles" at bounding box center [139, 266] width 179 height 26
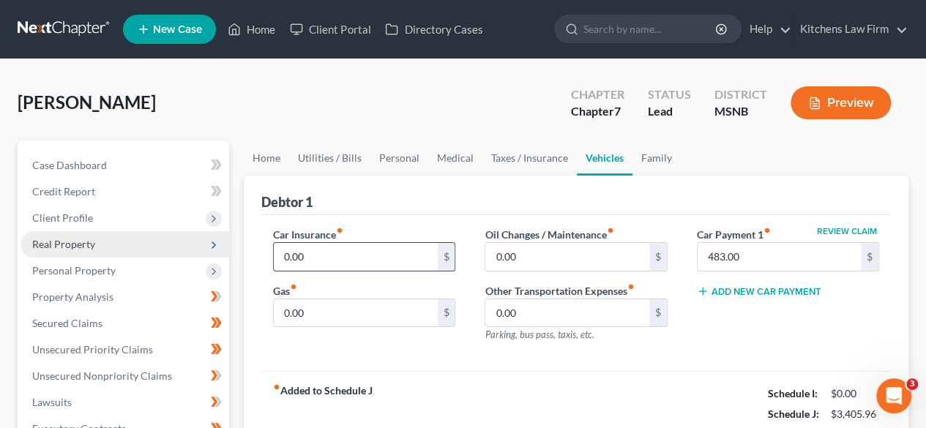
click at [378, 250] on input "0.00" at bounding box center [355, 257] width 163 height 28
type input "125"
click at [312, 311] on input "0.00" at bounding box center [355, 313] width 163 height 28
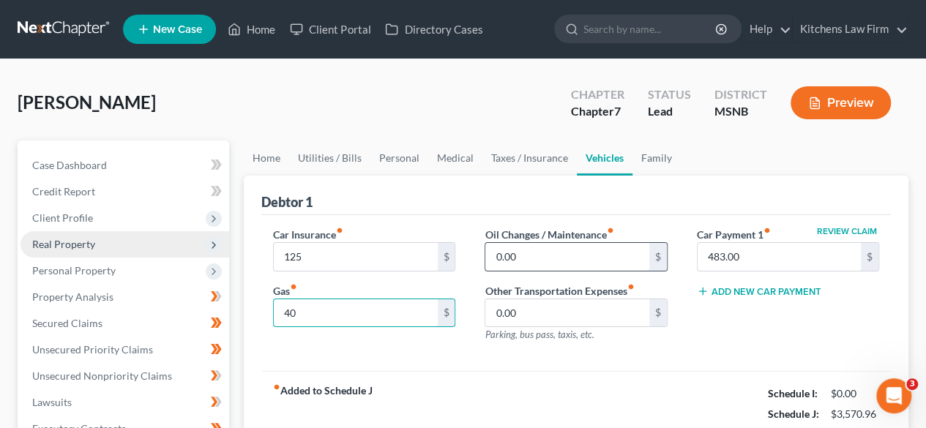
type input "40"
click at [516, 250] on input "0.00" at bounding box center [566, 257] width 163 height 28
click at [516, 250] on input "text" at bounding box center [566, 257] width 163 height 28
type input "20"
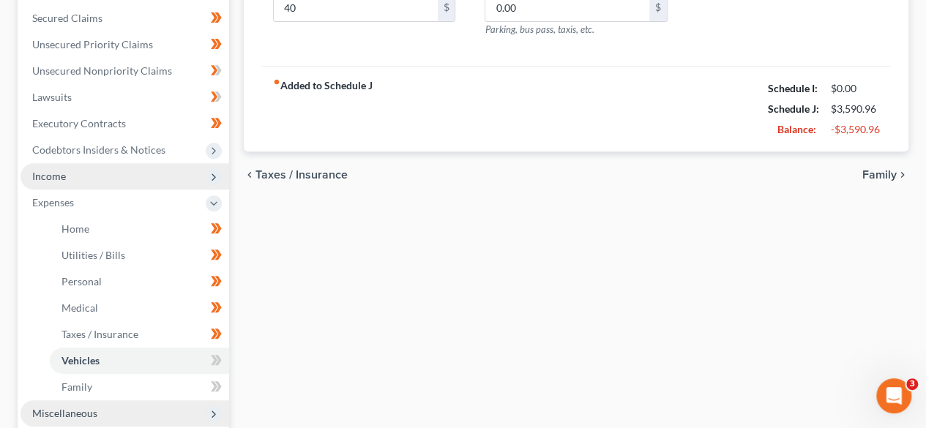
scroll to position [307, 0]
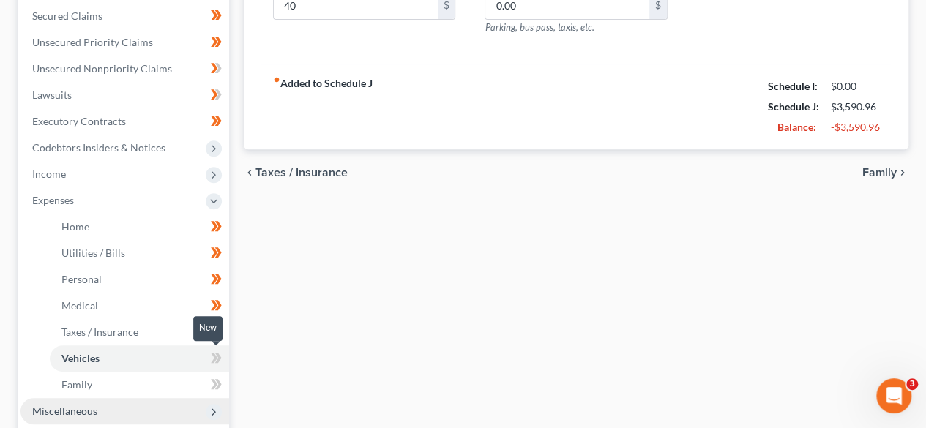
click at [218, 356] on icon at bounding box center [216, 358] width 11 height 18
click at [218, 356] on icon at bounding box center [218, 358] width 7 height 10
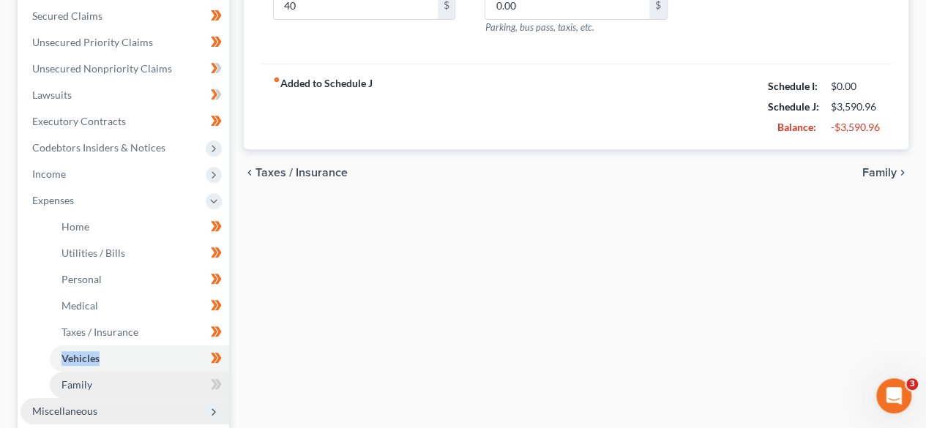
click at [180, 381] on link "Family" at bounding box center [139, 385] width 179 height 26
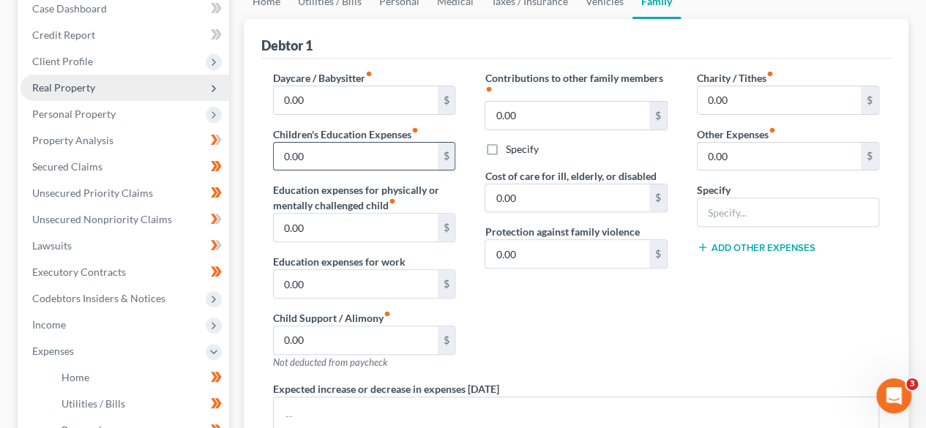
scroll to position [157, 0]
click at [739, 92] on input "0.00" at bounding box center [778, 100] width 163 height 28
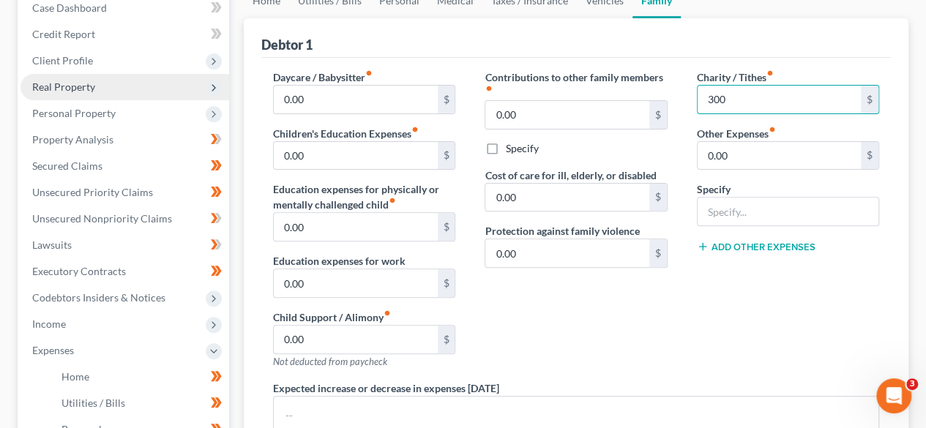
type input "300"
click at [738, 289] on div "Charity / Tithes fiber_manual_record 300 $ Other Expenses fiber_manual_record 0…" at bounding box center [787, 225] width 211 height 311
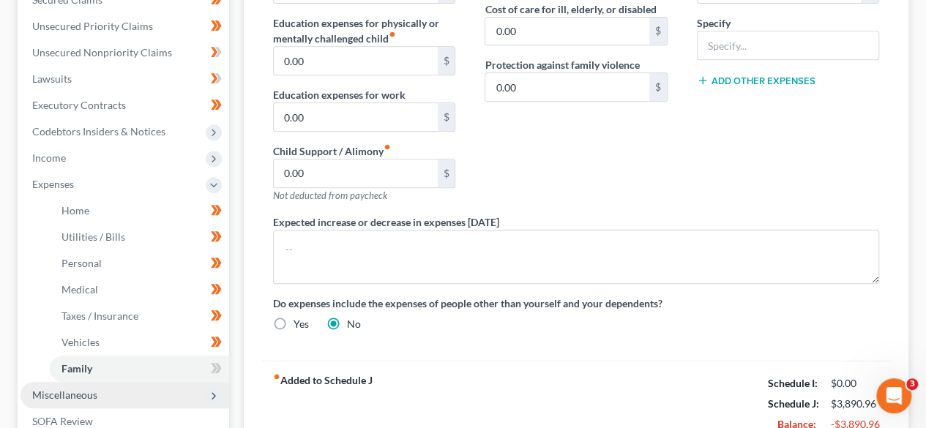
scroll to position [326, 0]
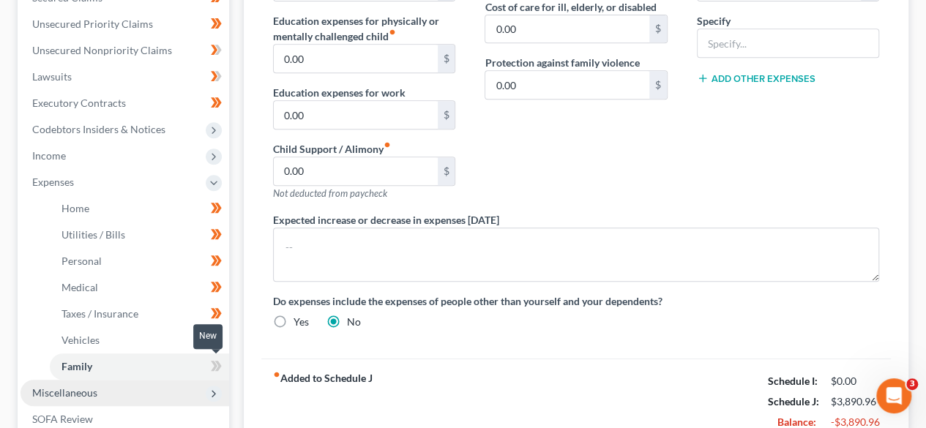
click at [220, 362] on icon at bounding box center [216, 366] width 11 height 18
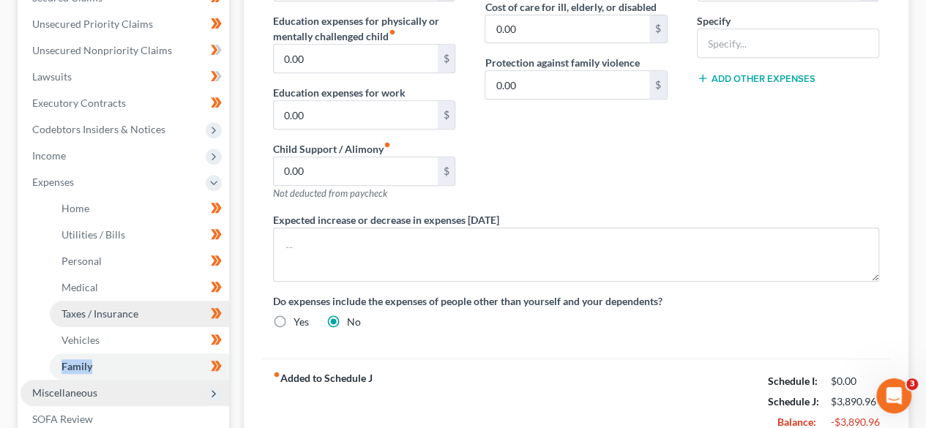
click at [177, 310] on link "Taxes / Insurance" at bounding box center [139, 314] width 179 height 26
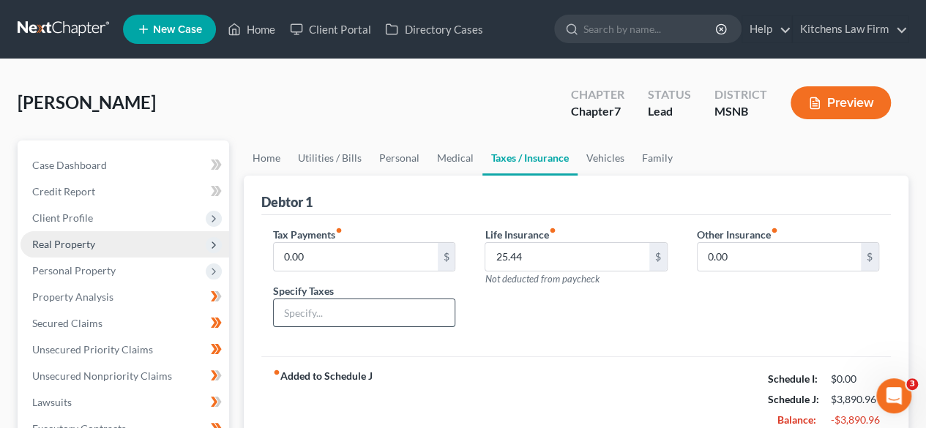
click at [369, 316] on input "text" at bounding box center [364, 313] width 181 height 28
click at [345, 260] on input "0.00" at bounding box center [355, 257] width 163 height 28
type input "100"
click at [337, 310] on input "text" at bounding box center [364, 313] width 181 height 28
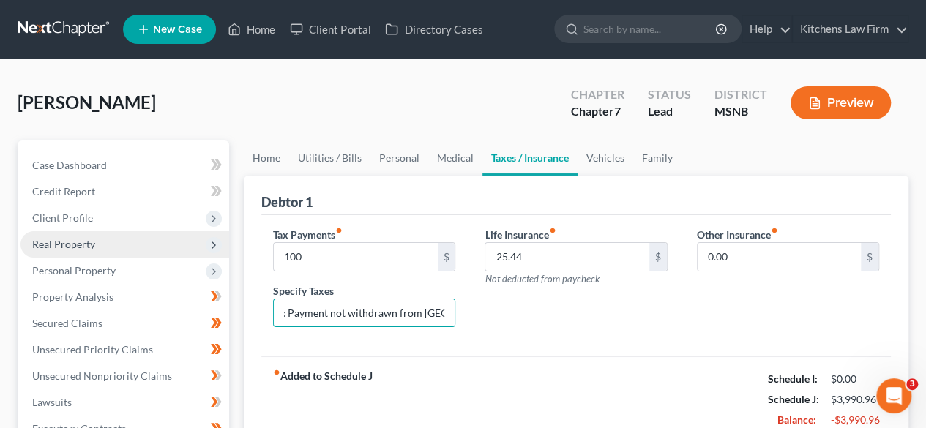
type input "Tax Payment not withdrawn from [GEOGRAPHIC_DATA]"
click at [487, 323] on div "Life Insurance fiber_manual_record 25.44 $ Not deducted from paycheck" at bounding box center [575, 283] width 211 height 113
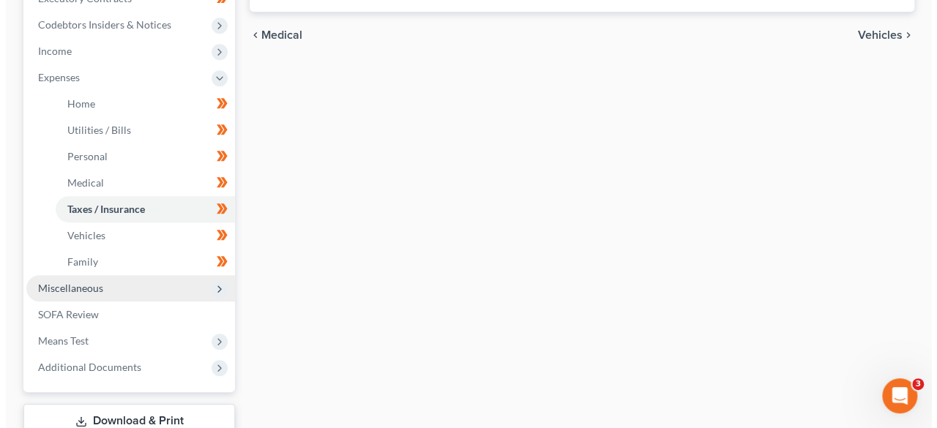
scroll to position [455, 0]
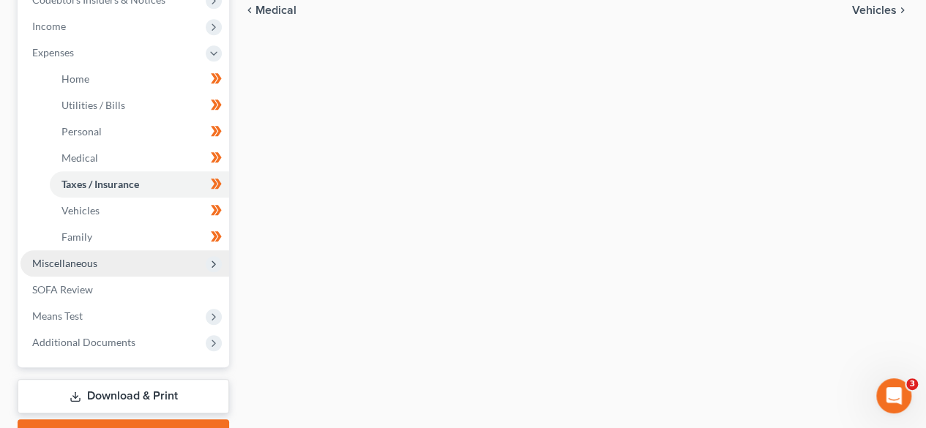
click at [205, 263] on span "Miscellaneous" at bounding box center [124, 263] width 209 height 26
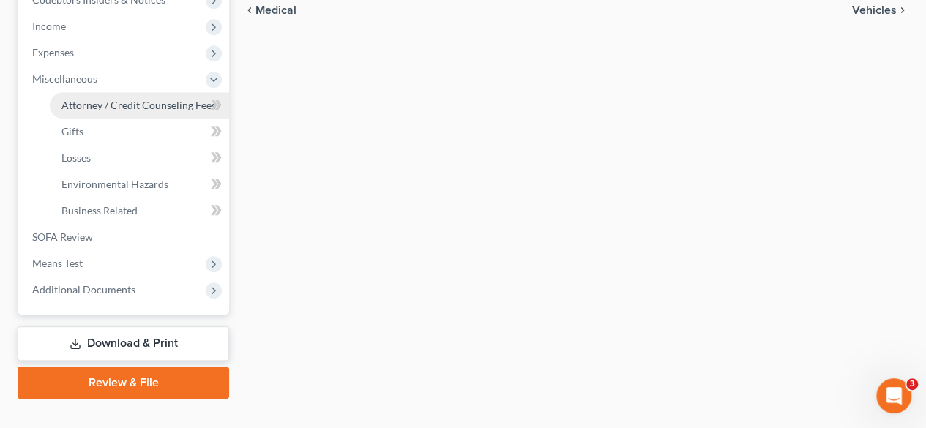
click at [137, 105] on span "Attorney / Credit Counseling Fees" at bounding box center [138, 105] width 154 height 12
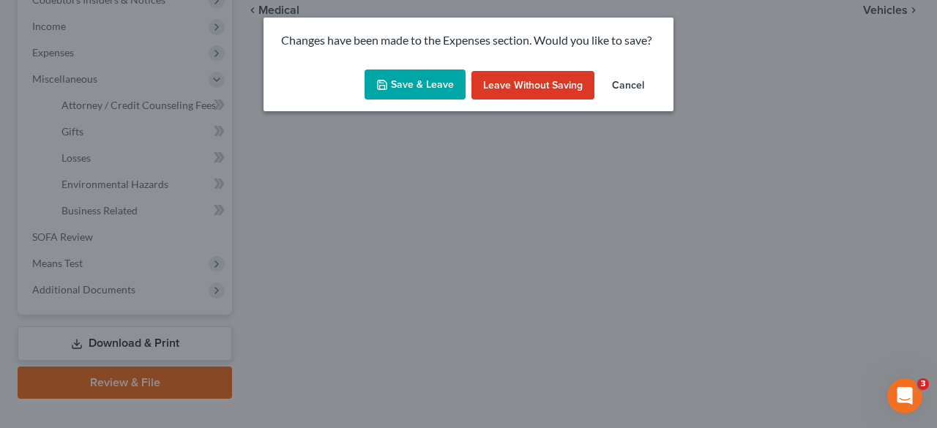
click at [386, 86] on icon "button" at bounding box center [382, 84] width 9 height 9
type input "100.00"
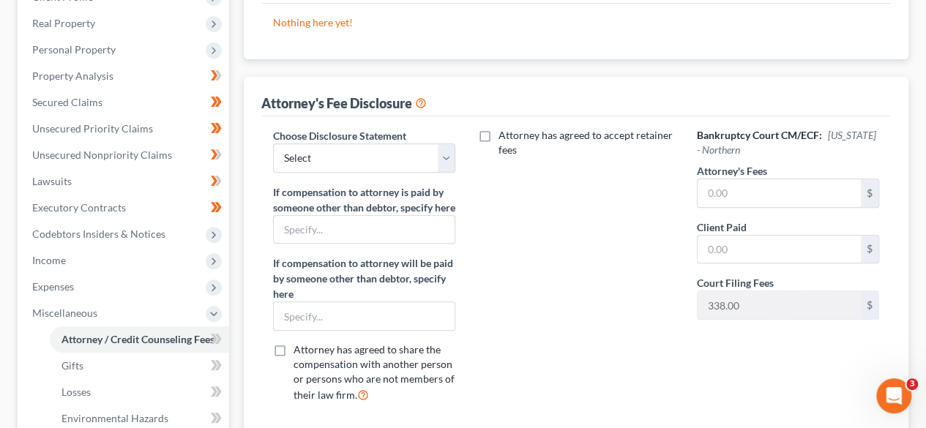
scroll to position [222, 0]
click at [416, 163] on select "Select Attorney's Fees" at bounding box center [364, 157] width 182 height 29
select select "0"
click at [273, 143] on select "Select Attorney's Fees" at bounding box center [364, 157] width 182 height 29
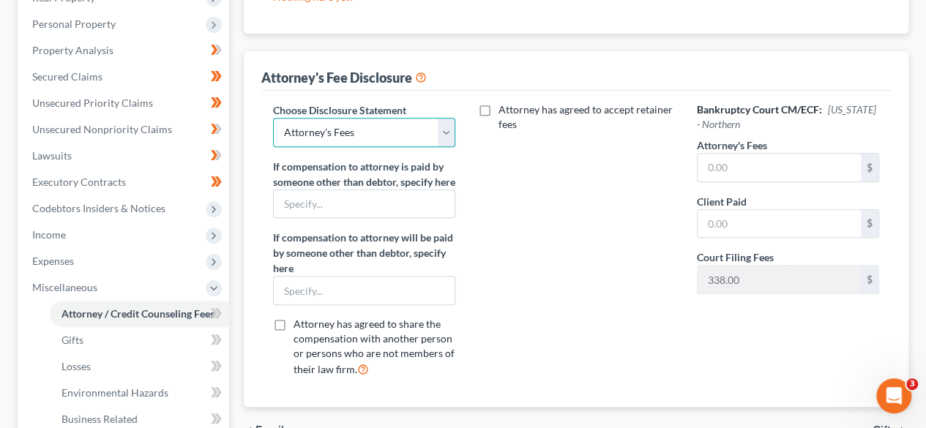
scroll to position [246, 0]
click at [750, 167] on input "text" at bounding box center [778, 168] width 163 height 28
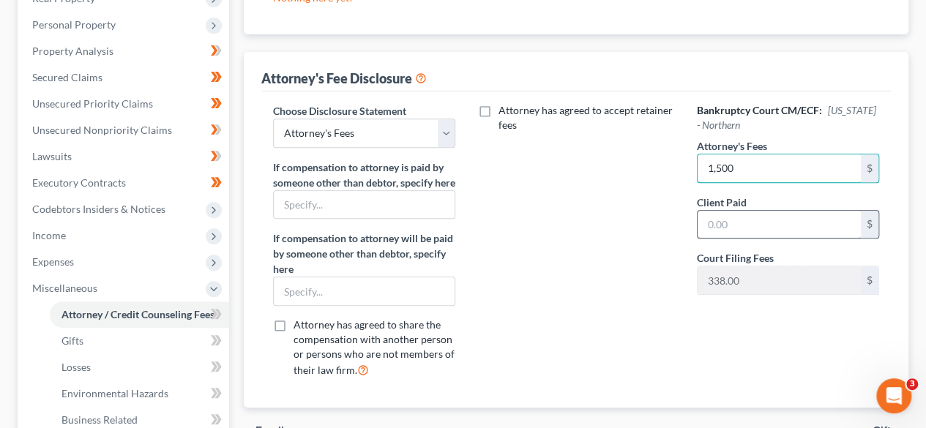
type input "1,500"
click at [739, 215] on input "text" at bounding box center [778, 225] width 163 height 28
type input "1,500"
click at [748, 335] on div "Bankruptcy Court CM/ECF: [US_STATE] - Northern Attorney's Fees 1,500 $ Client P…" at bounding box center [787, 246] width 211 height 287
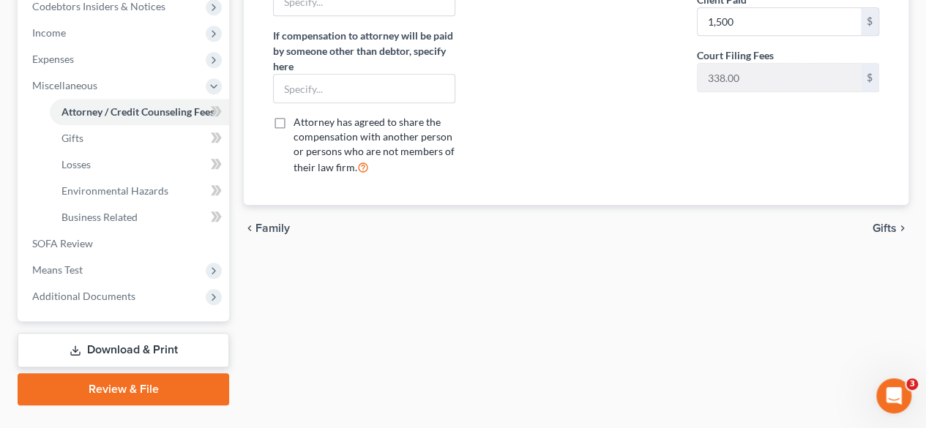
scroll to position [449, 0]
click at [216, 109] on icon at bounding box center [214, 110] width 7 height 10
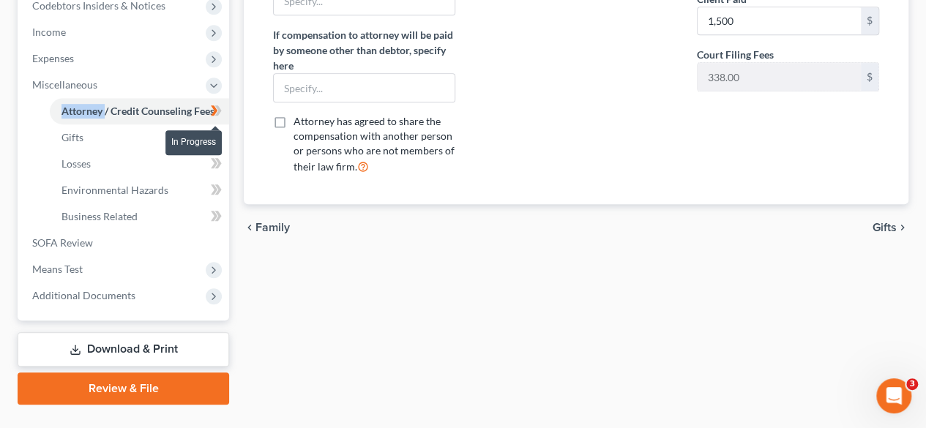
click at [216, 109] on icon at bounding box center [214, 110] width 7 height 10
click at [882, 233] on span "Gifts" at bounding box center [884, 228] width 24 height 12
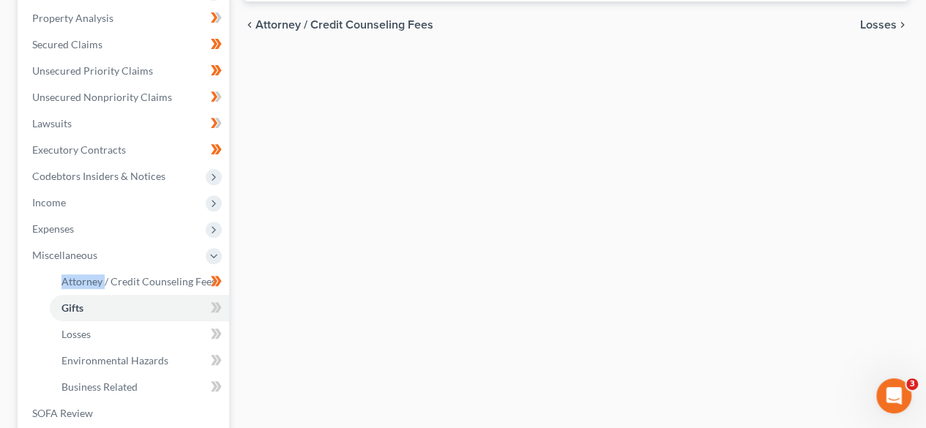
scroll to position [280, 0]
click at [211, 308] on icon at bounding box center [216, 307] width 11 height 18
click at [215, 333] on icon at bounding box center [214, 333] width 7 height 10
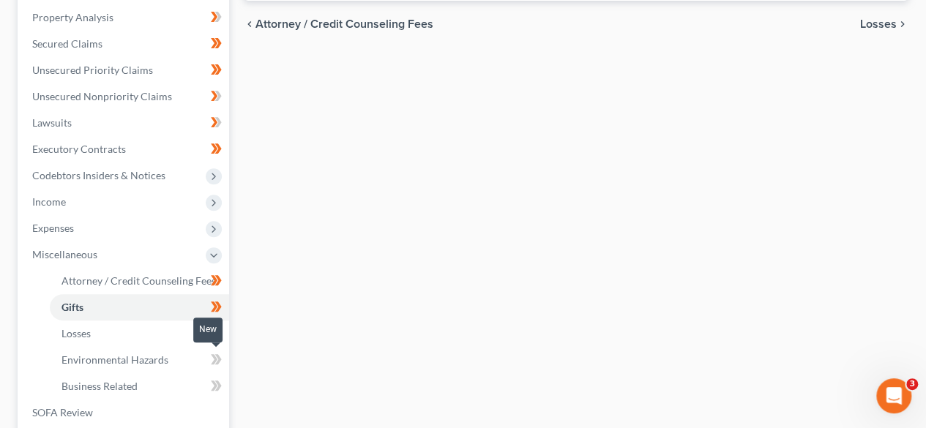
click at [215, 365] on icon at bounding box center [216, 360] width 11 height 18
click at [218, 387] on icon at bounding box center [218, 386] width 7 height 10
click at [218, 386] on icon at bounding box center [218, 386] width 7 height 10
click at [354, 330] on div "Attorney / Credit Counseling Fees Gifts Losses Environmental Hazards Business R…" at bounding box center [575, 218] width 679 height 714
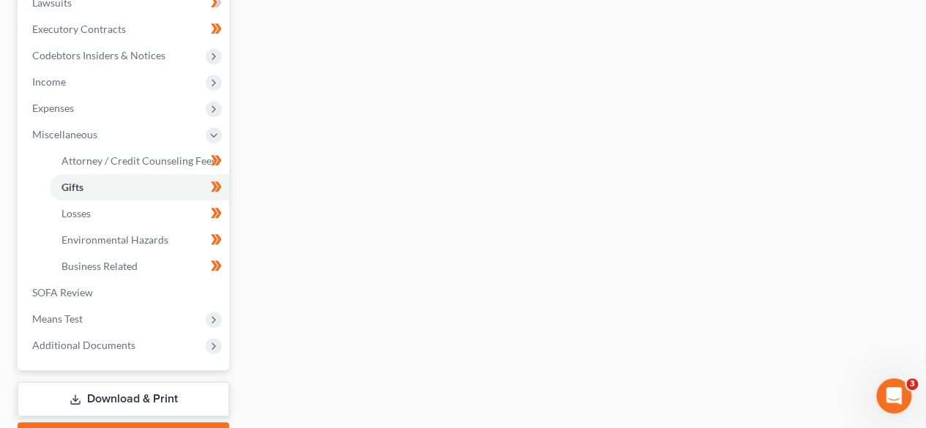
scroll to position [399, 0]
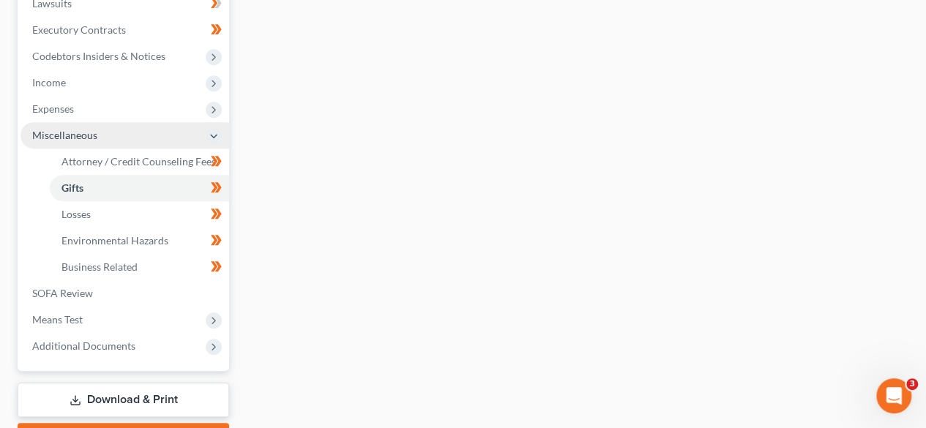
click at [214, 133] on icon at bounding box center [214, 136] width 12 height 12
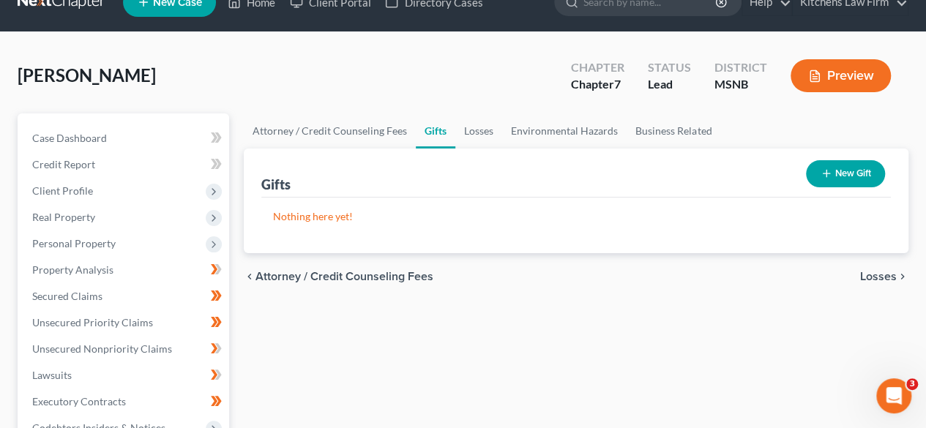
scroll to position [0, 0]
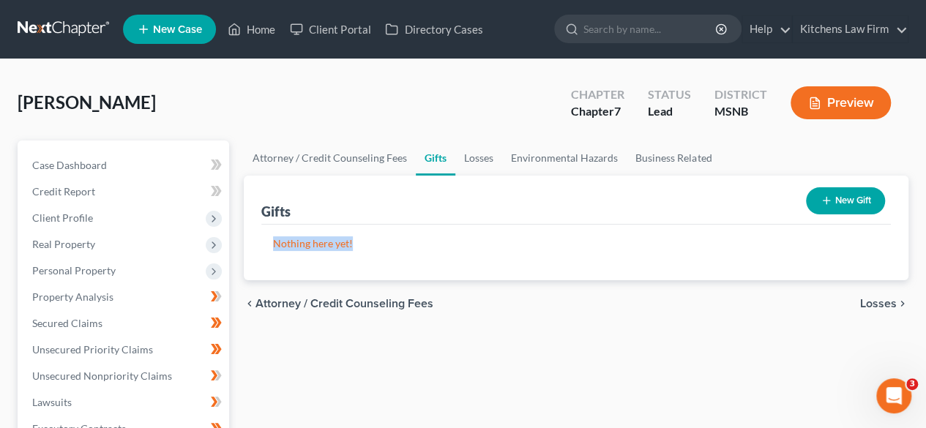
drag, startPoint x: 709, startPoint y: 254, endPoint x: 581, endPoint y: 191, distance: 142.7
click at [581, 191] on div "Gifts New Gift Nothing here yet! Recipient Date Given Value" at bounding box center [576, 228] width 664 height 105
